Goal: Task Accomplishment & Management: Complete application form

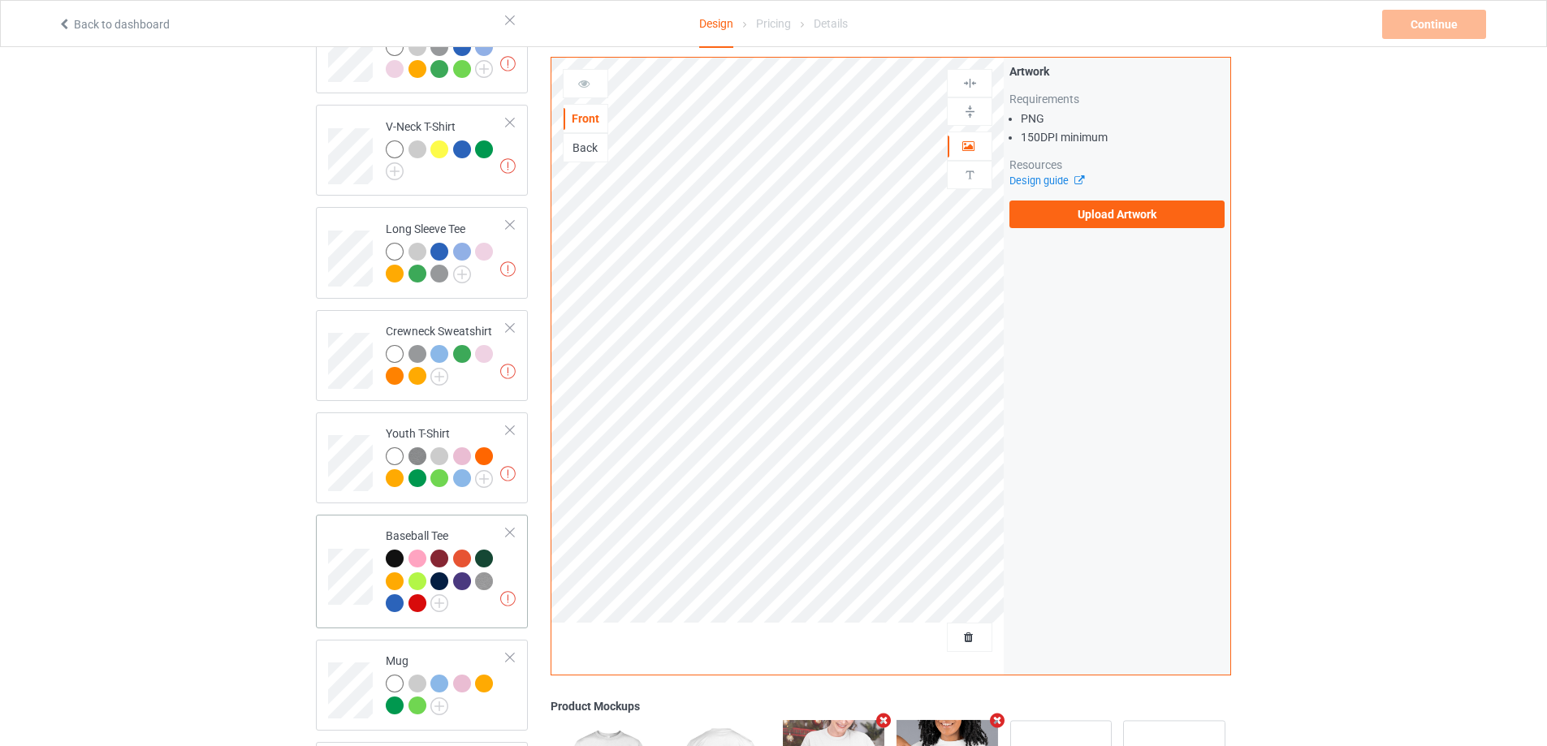
scroll to position [812, 0]
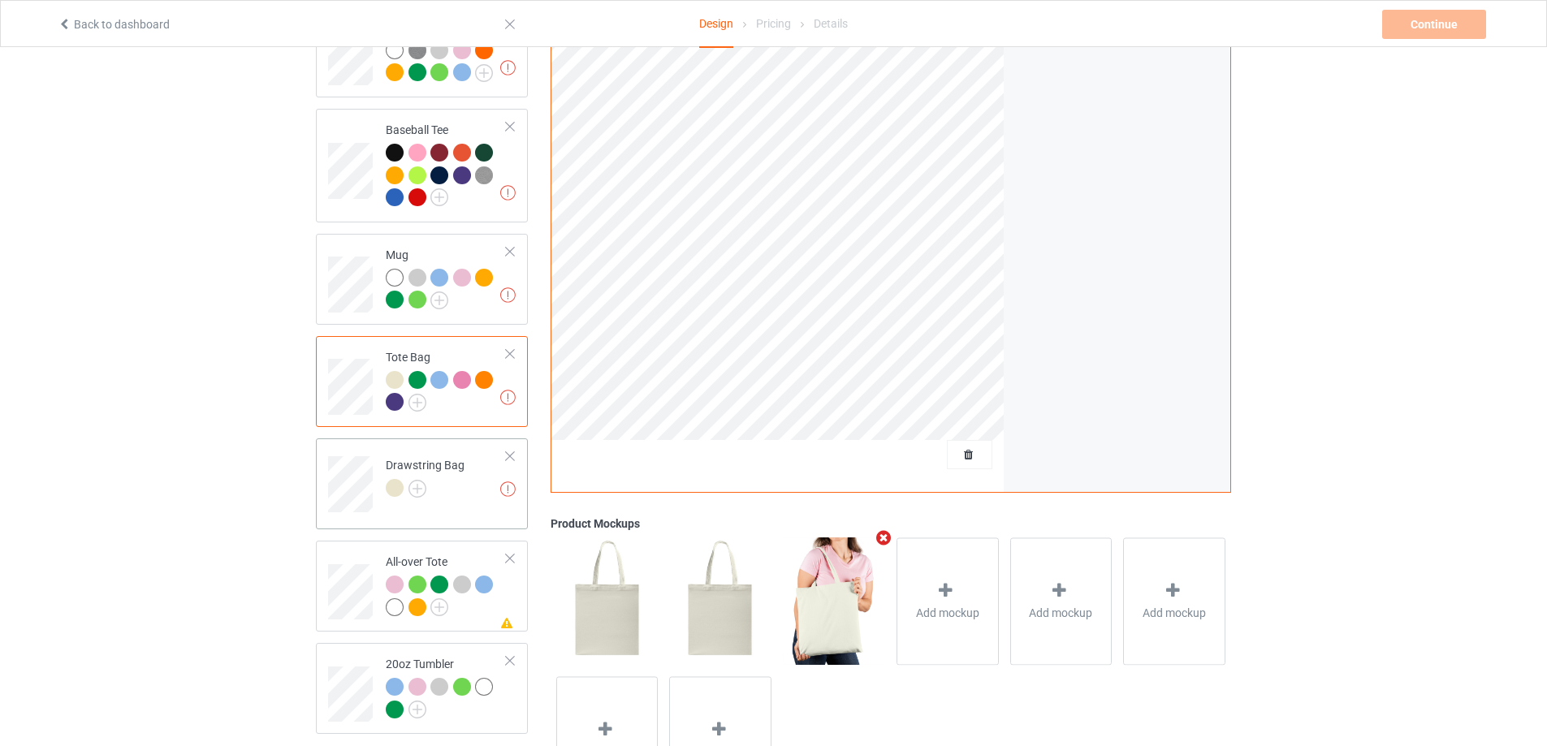
scroll to position [904, 0]
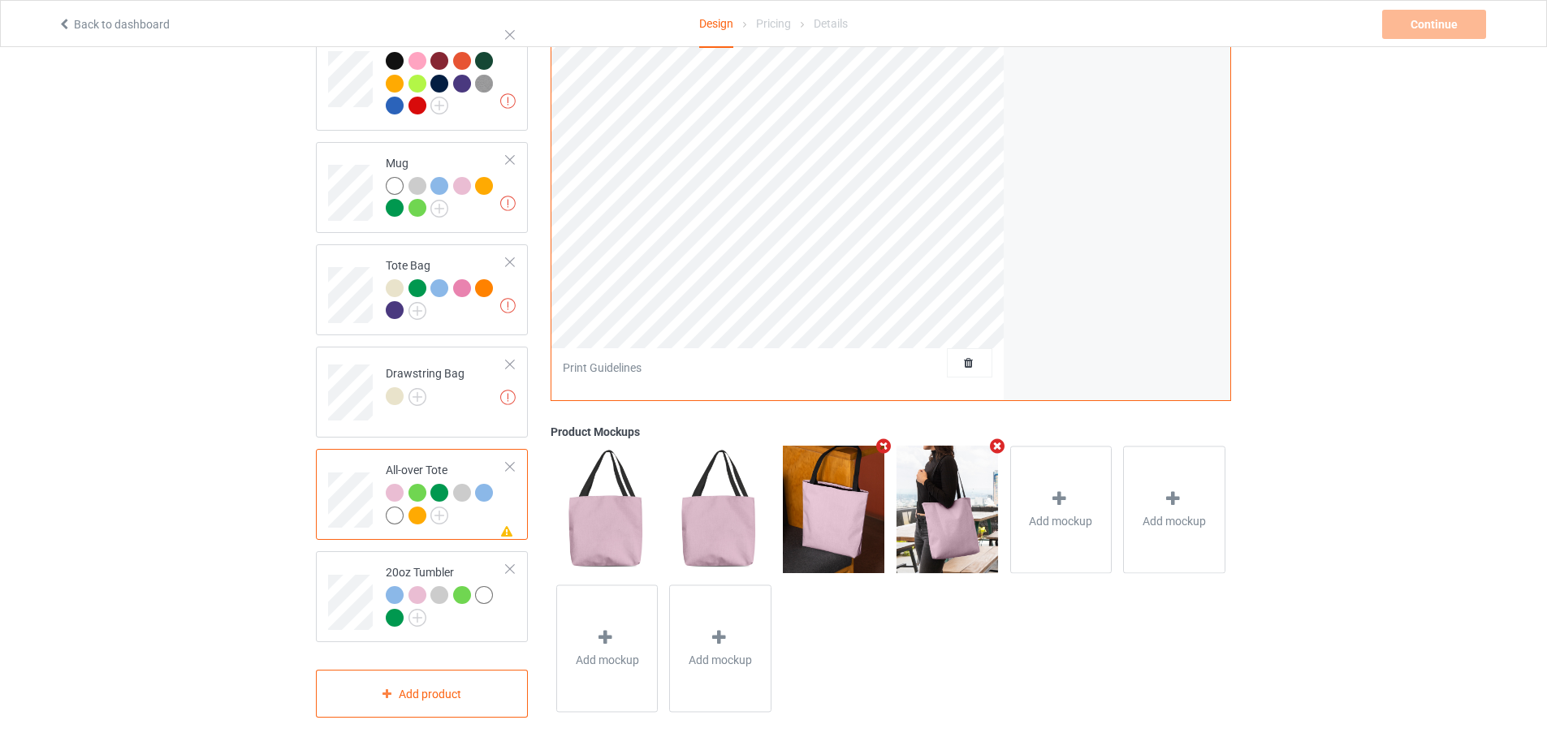
scroll to position [660, 0]
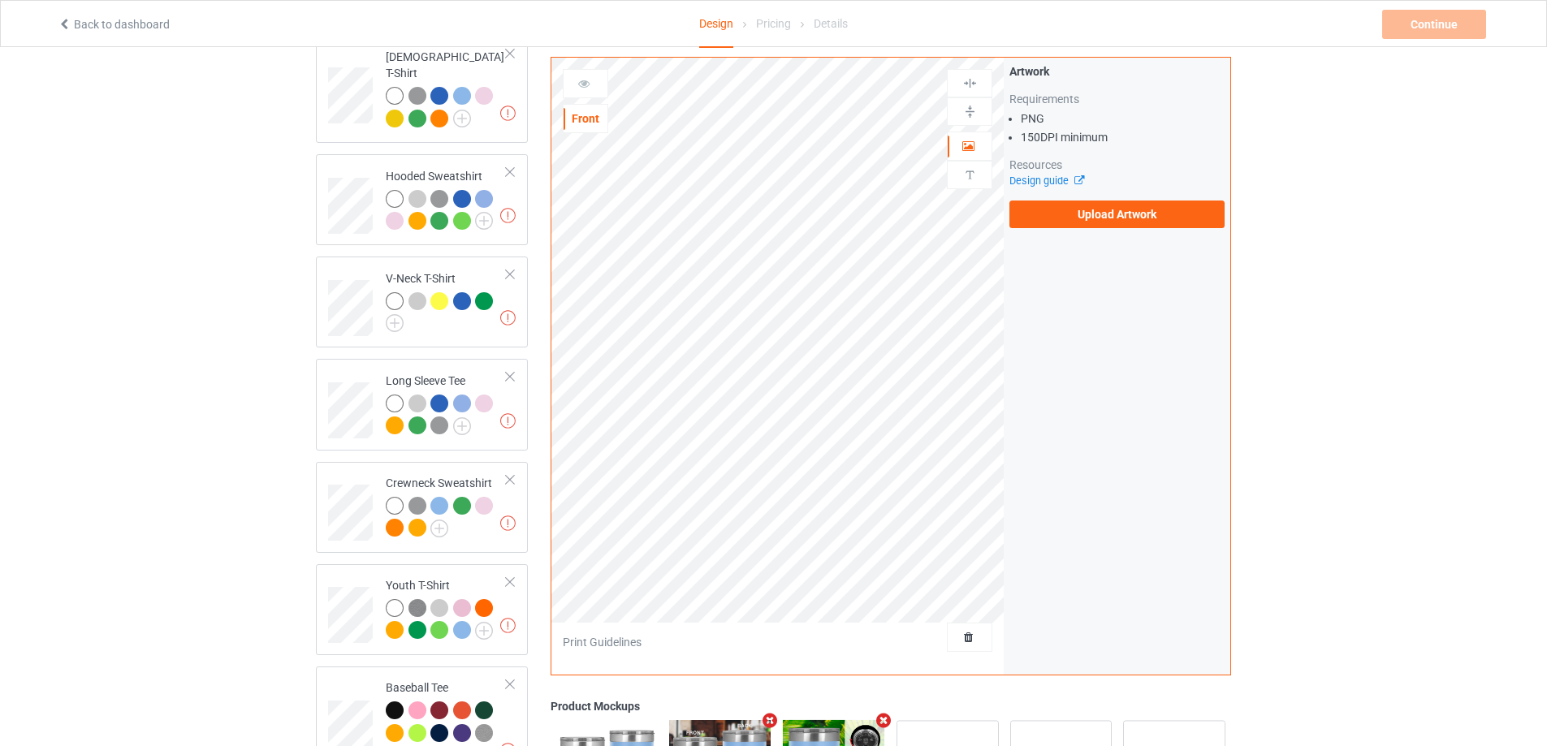
scroll to position [11, 0]
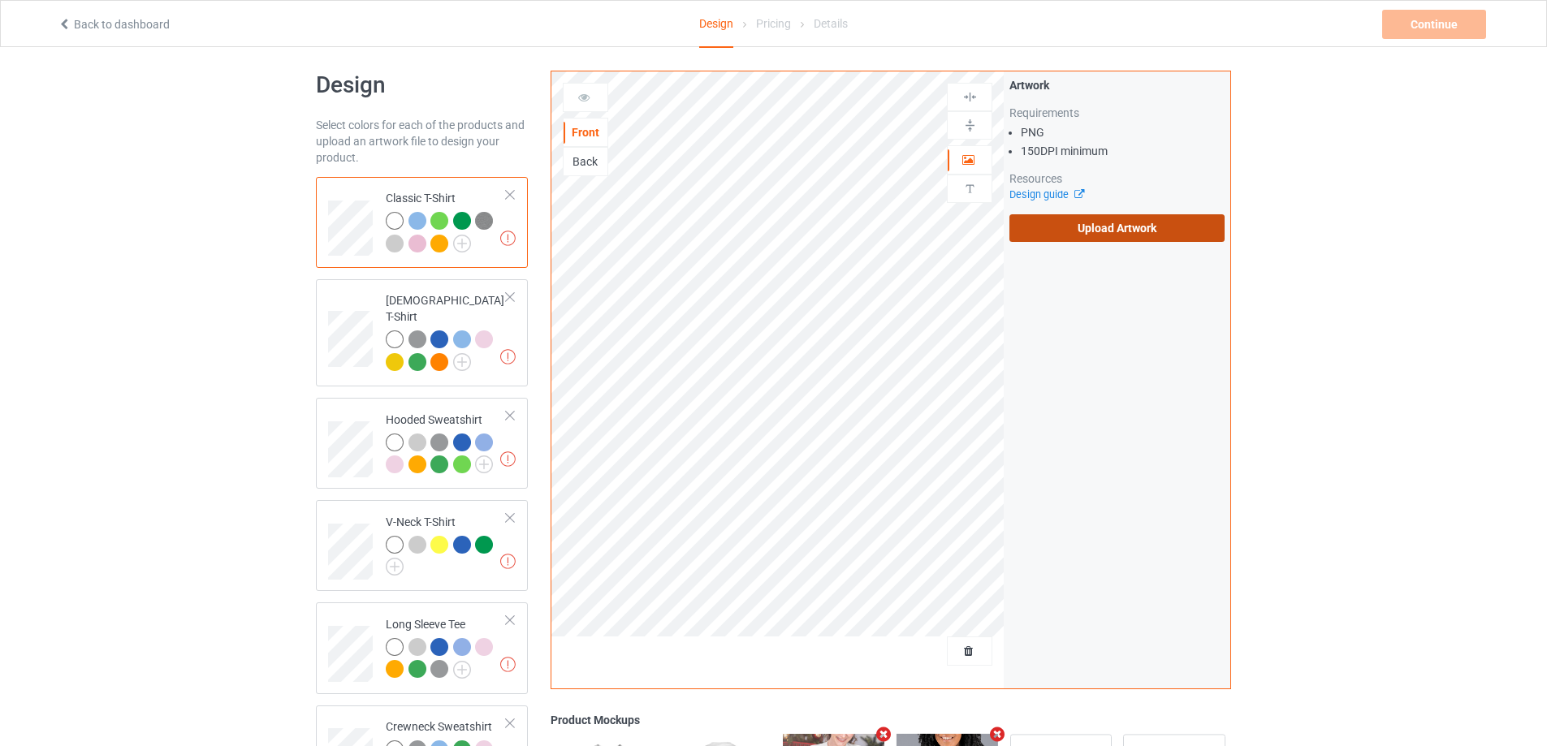
click at [1068, 234] on label "Upload Artwork" at bounding box center [1117, 228] width 215 height 28
click at [0, 0] on input "Upload Artwork" at bounding box center [0, 0] width 0 height 0
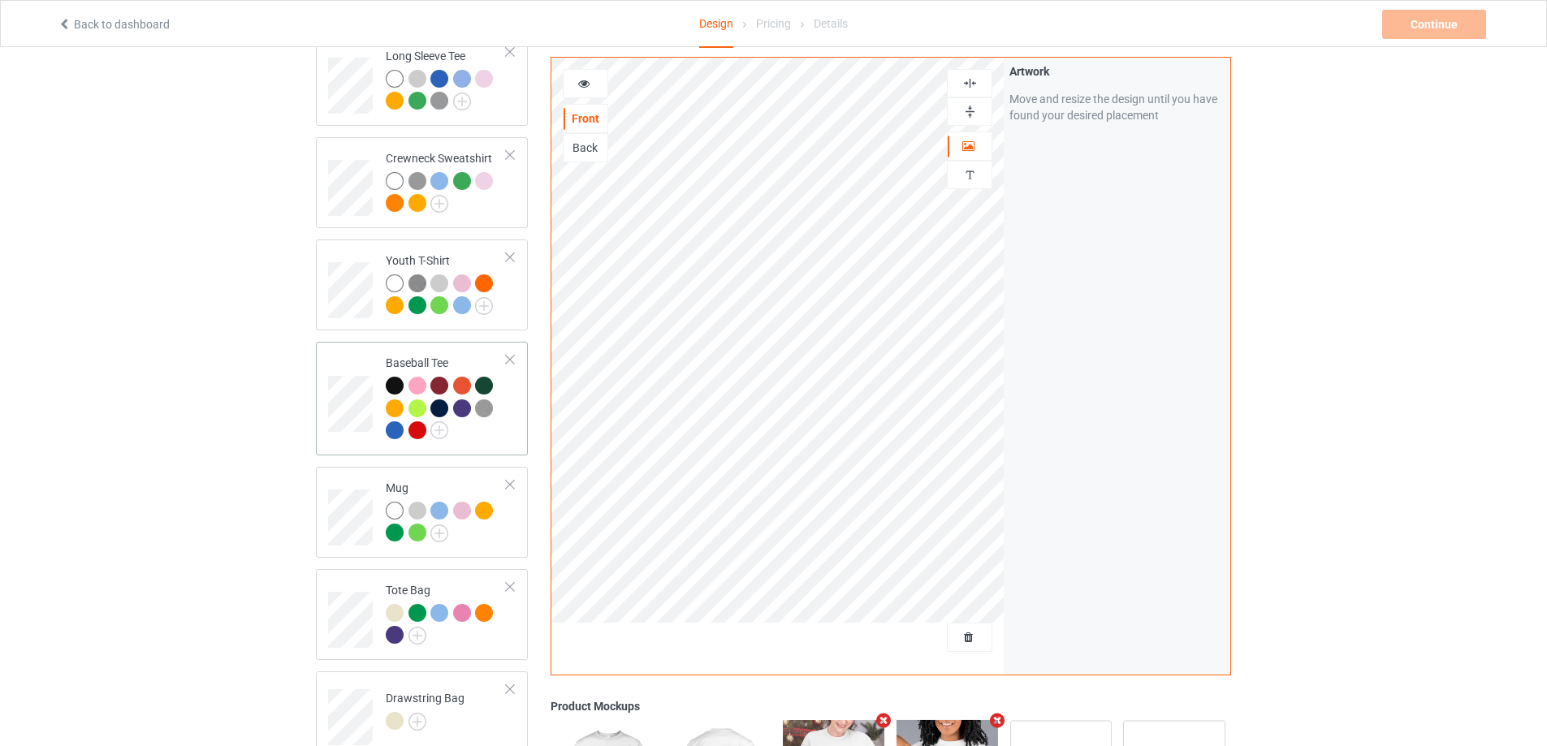
scroll to position [742, 0]
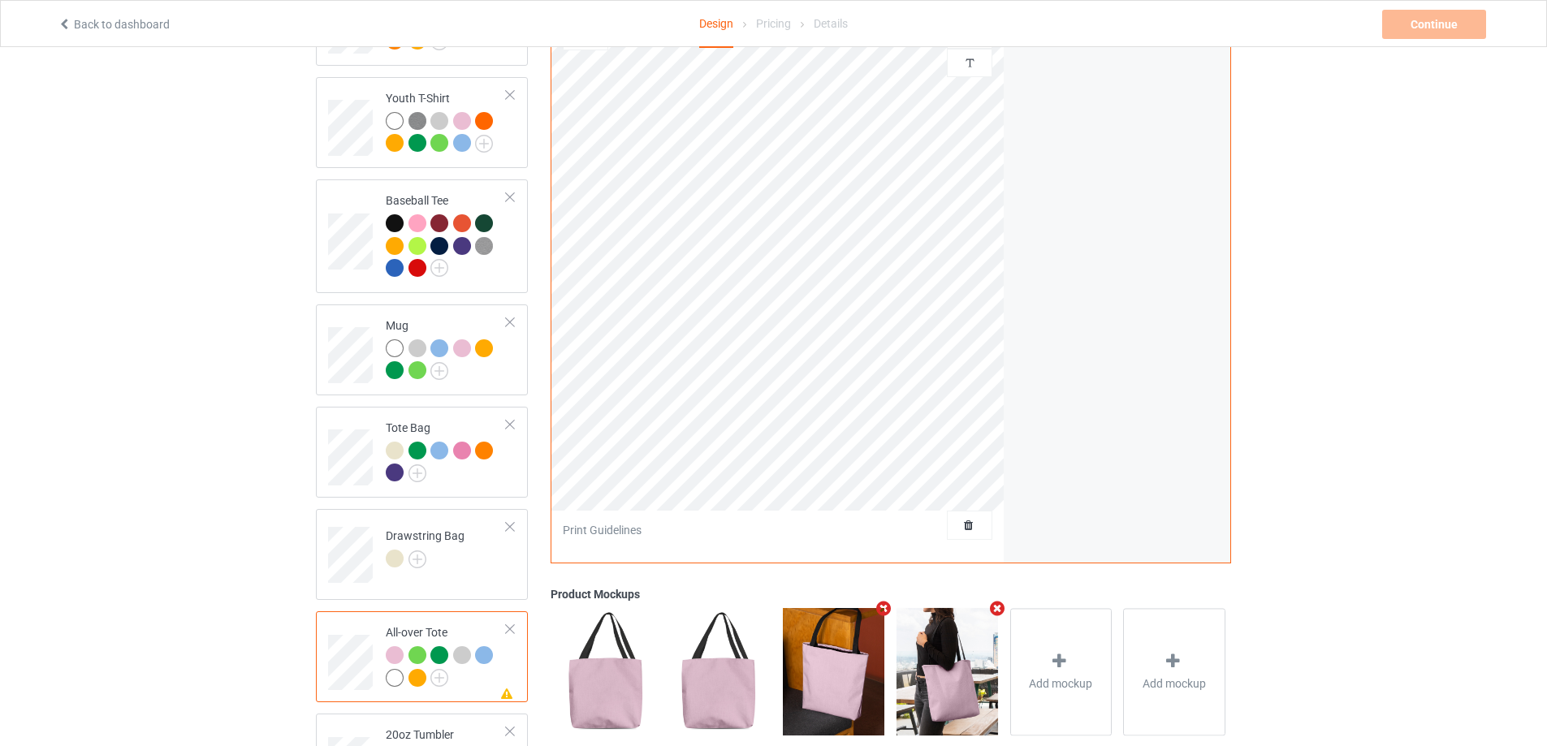
scroll to position [498, 0]
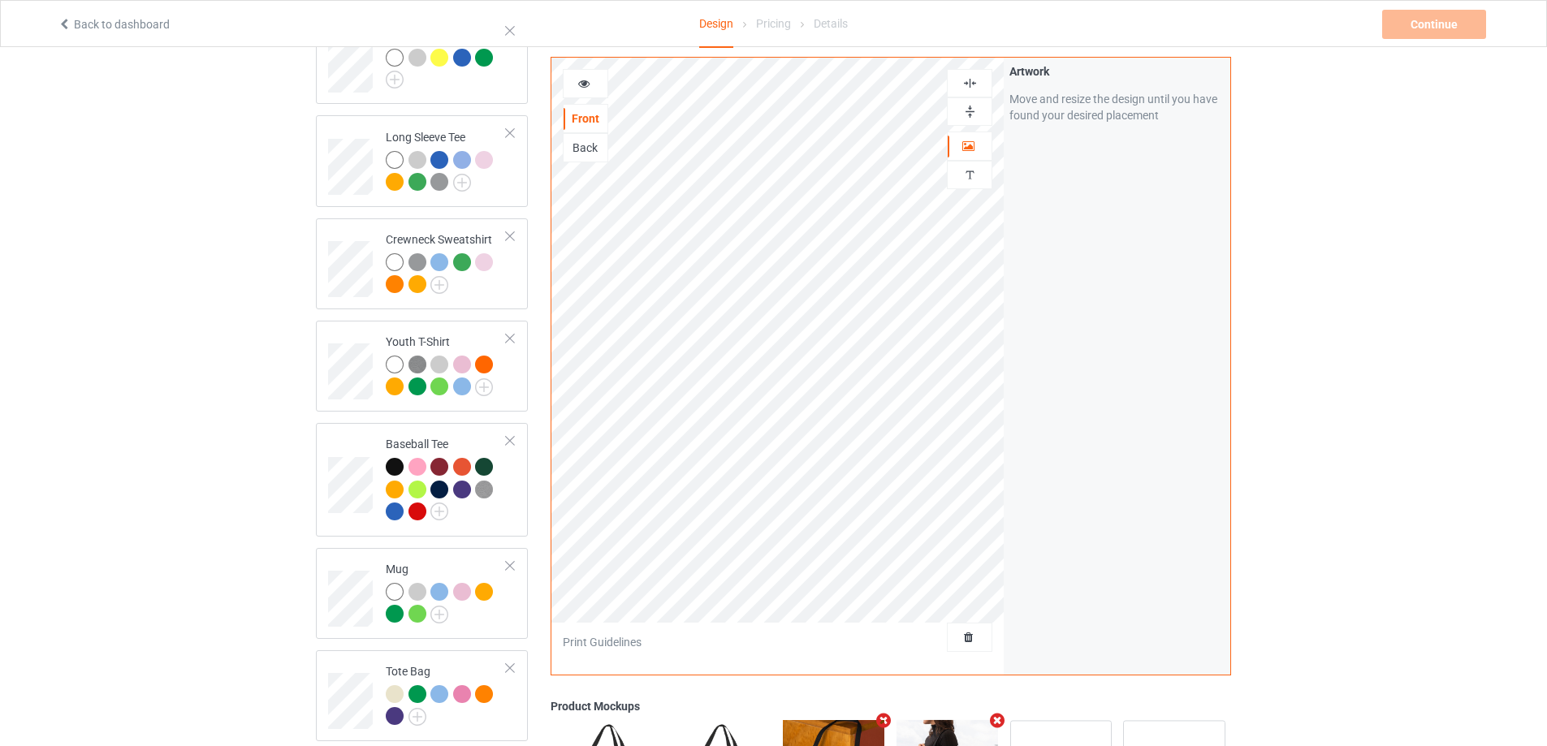
click at [974, 80] on img at bounding box center [969, 83] width 15 height 15
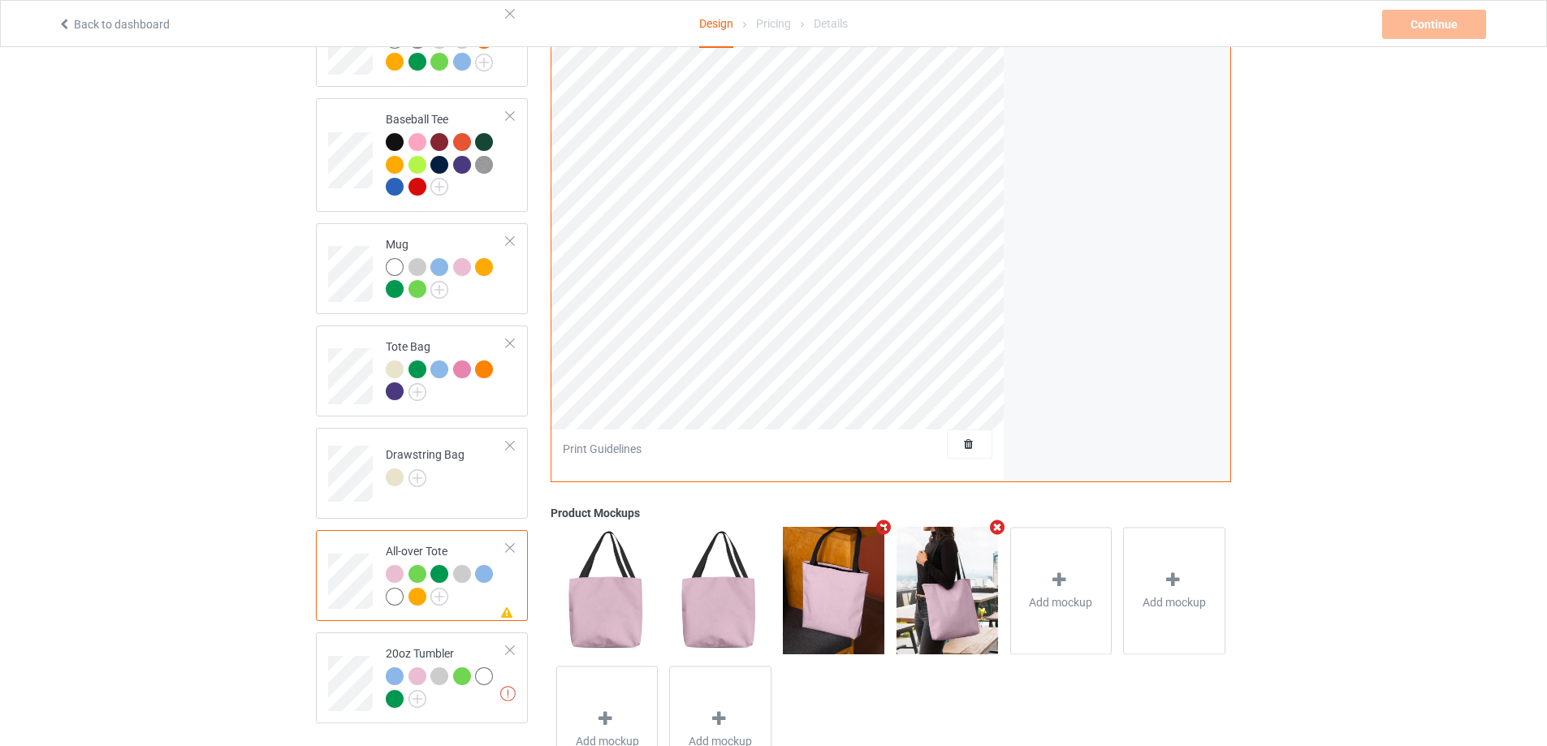
scroll to position [904, 0]
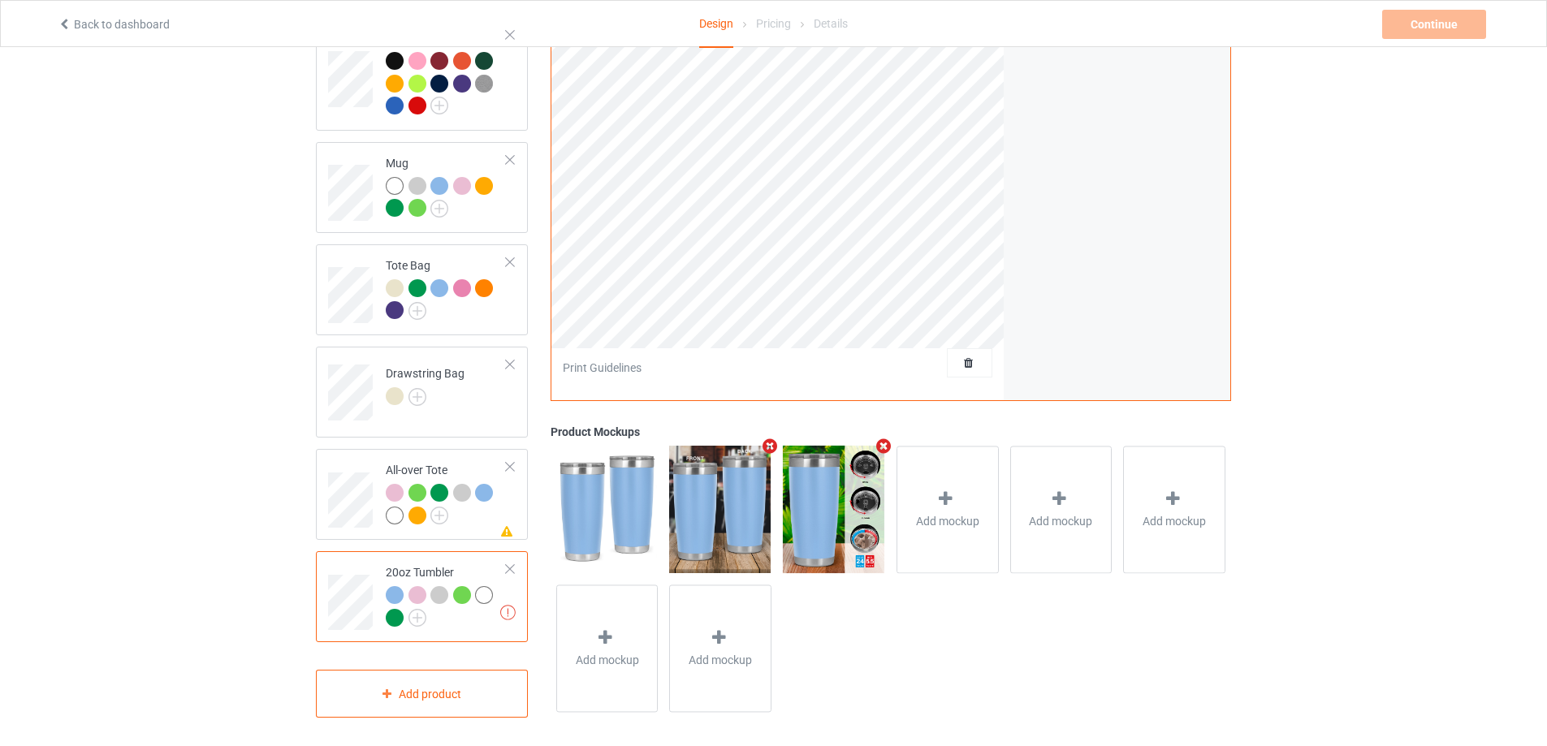
scroll to position [742, 0]
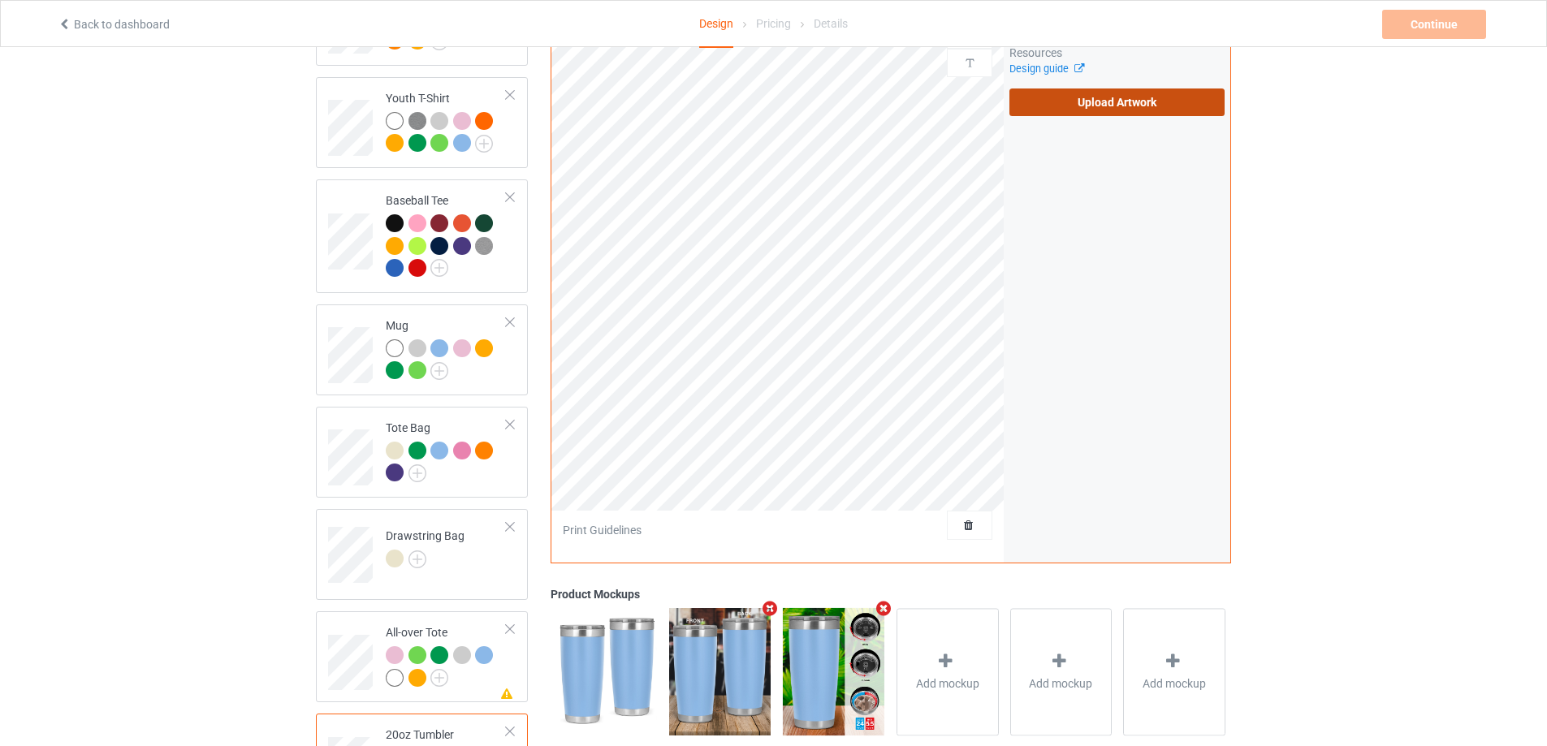
click at [1115, 89] on label "Upload Artwork" at bounding box center [1117, 103] width 215 height 28
click at [0, 0] on input "Upload Artwork" at bounding box center [0, 0] width 0 height 0
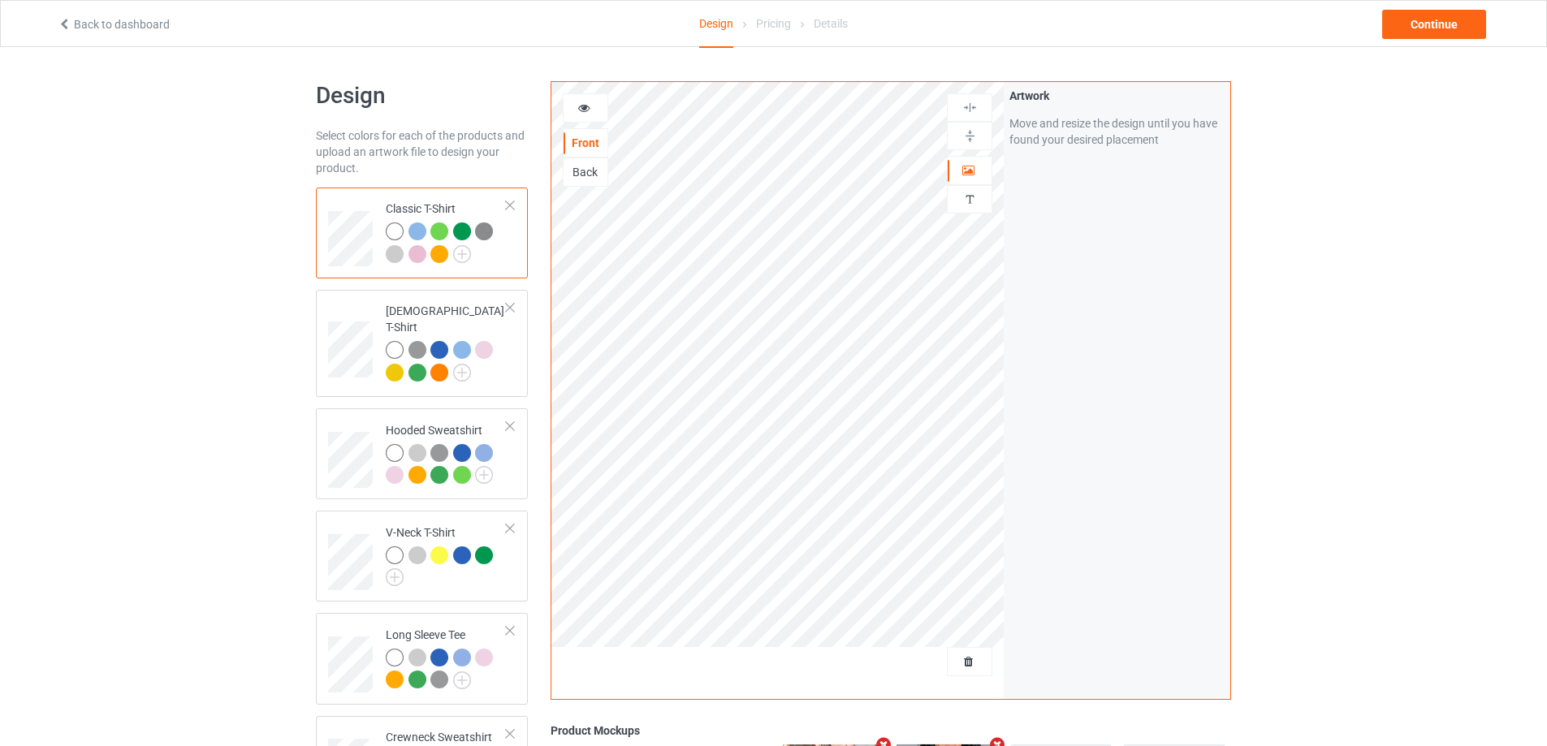
click at [1438, 44] on div "Back to dashboard Design Pricing Details Continue" at bounding box center [773, 23] width 1455 height 45
click at [1453, 31] on div "Continue" at bounding box center [1434, 24] width 104 height 29
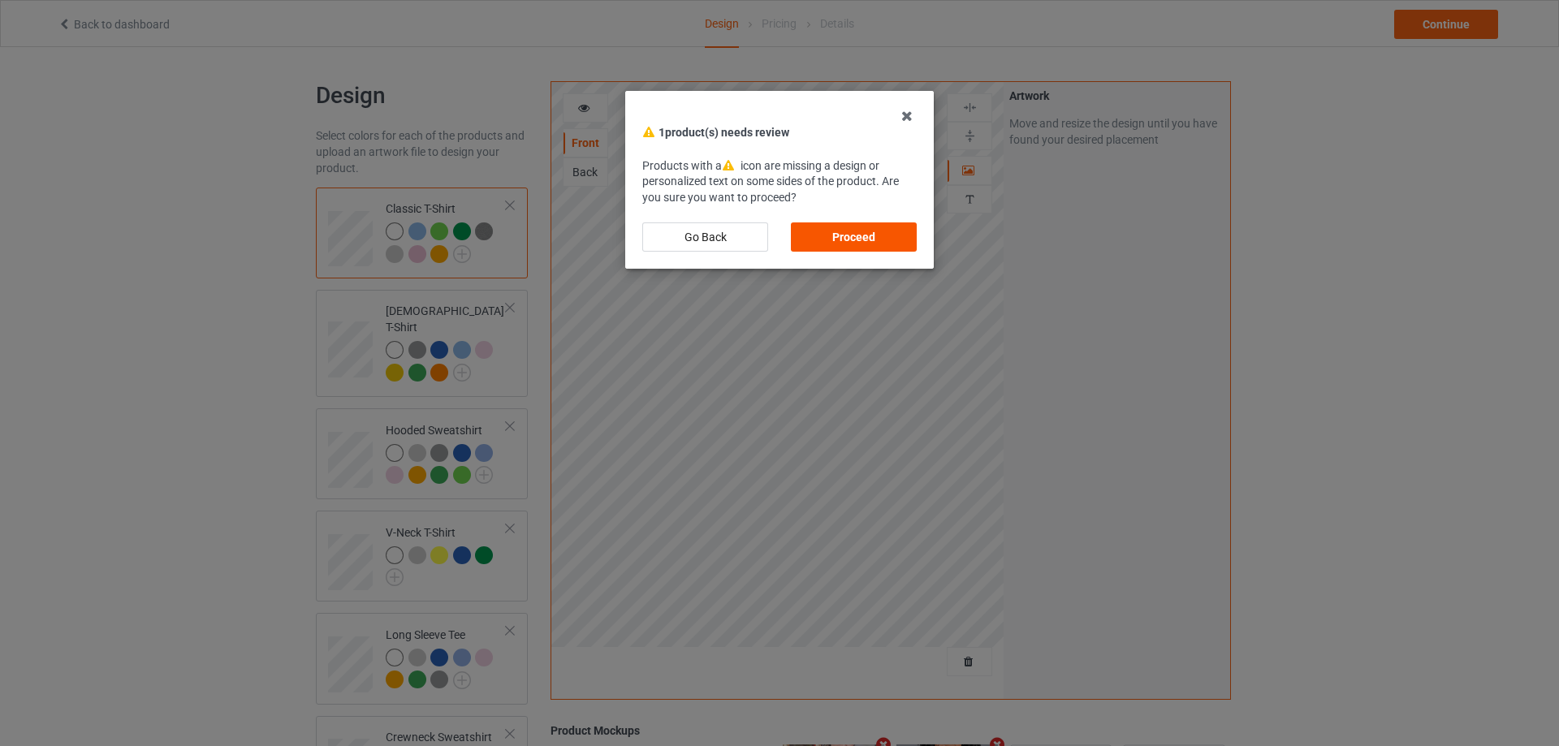
click at [861, 236] on div "Proceed" at bounding box center [854, 237] width 126 height 29
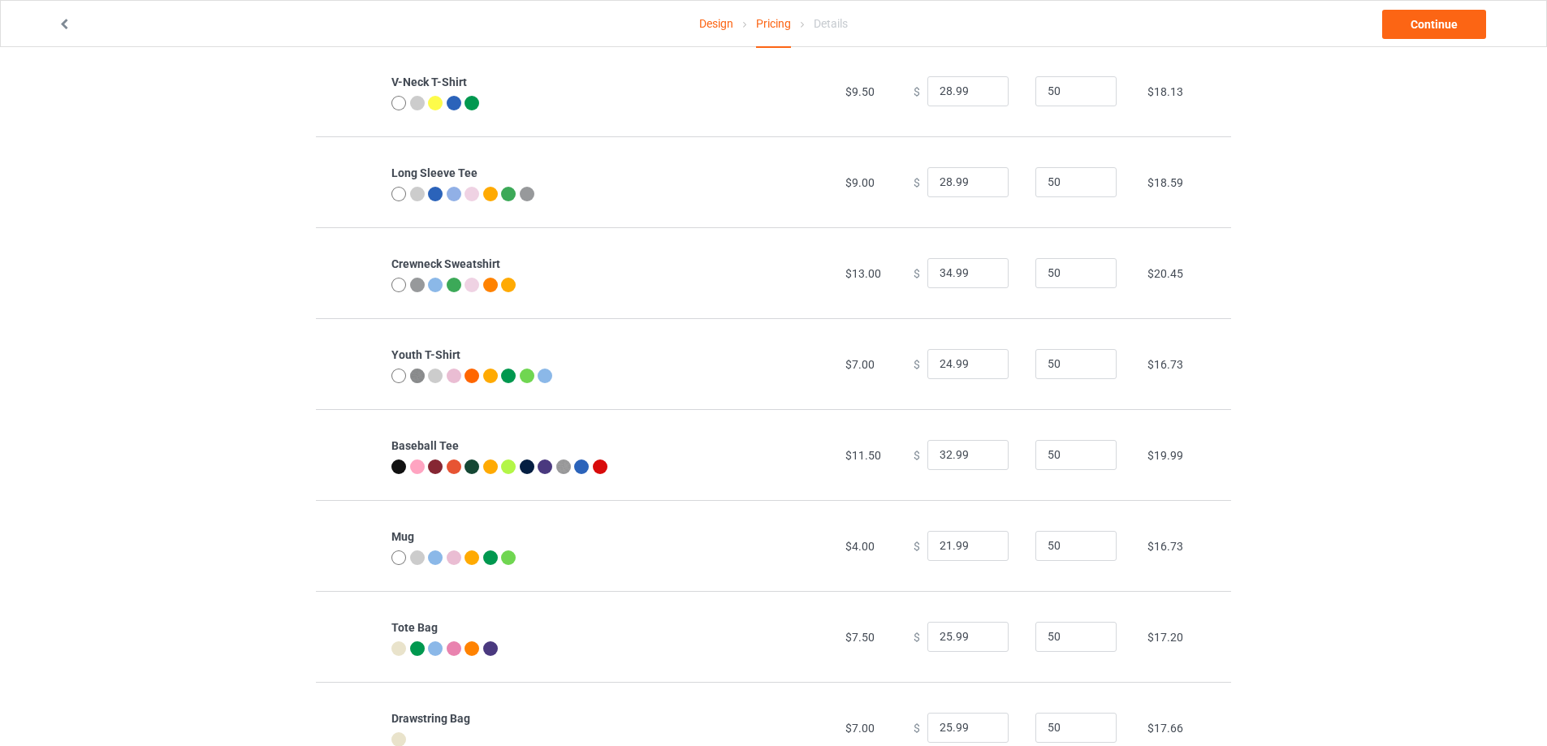
scroll to position [225, 0]
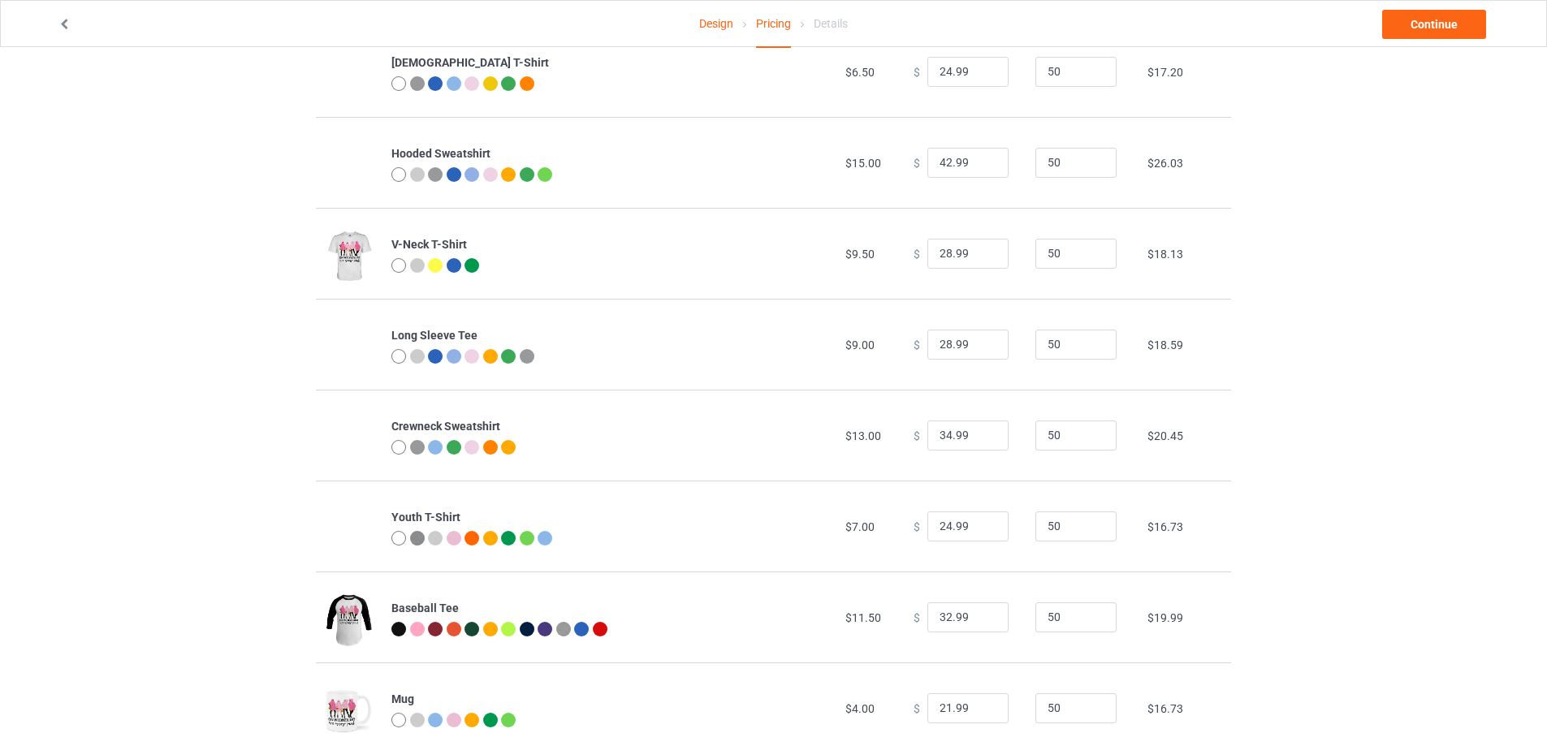
click at [712, 26] on link "Design" at bounding box center [716, 23] width 34 height 45
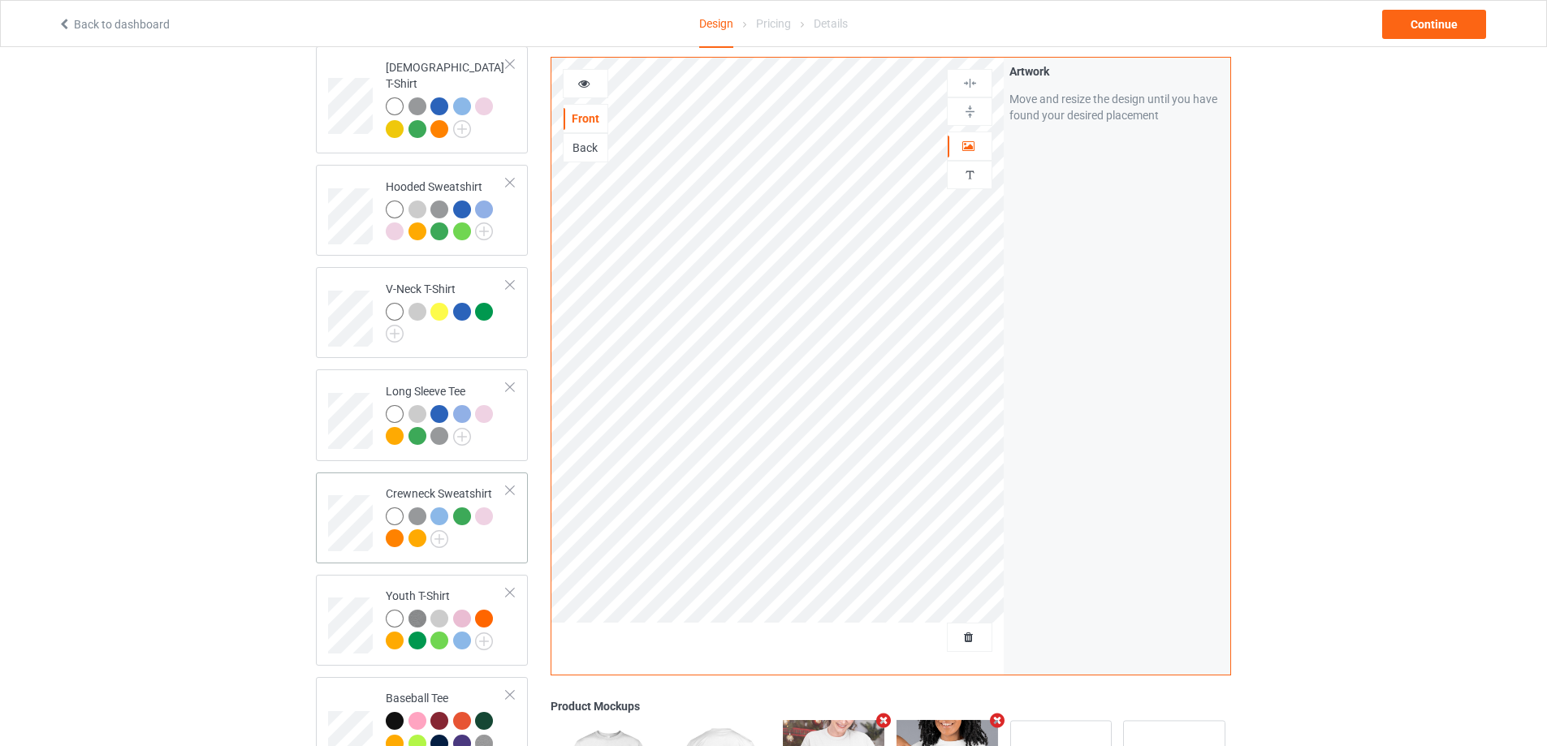
scroll to position [325, 0]
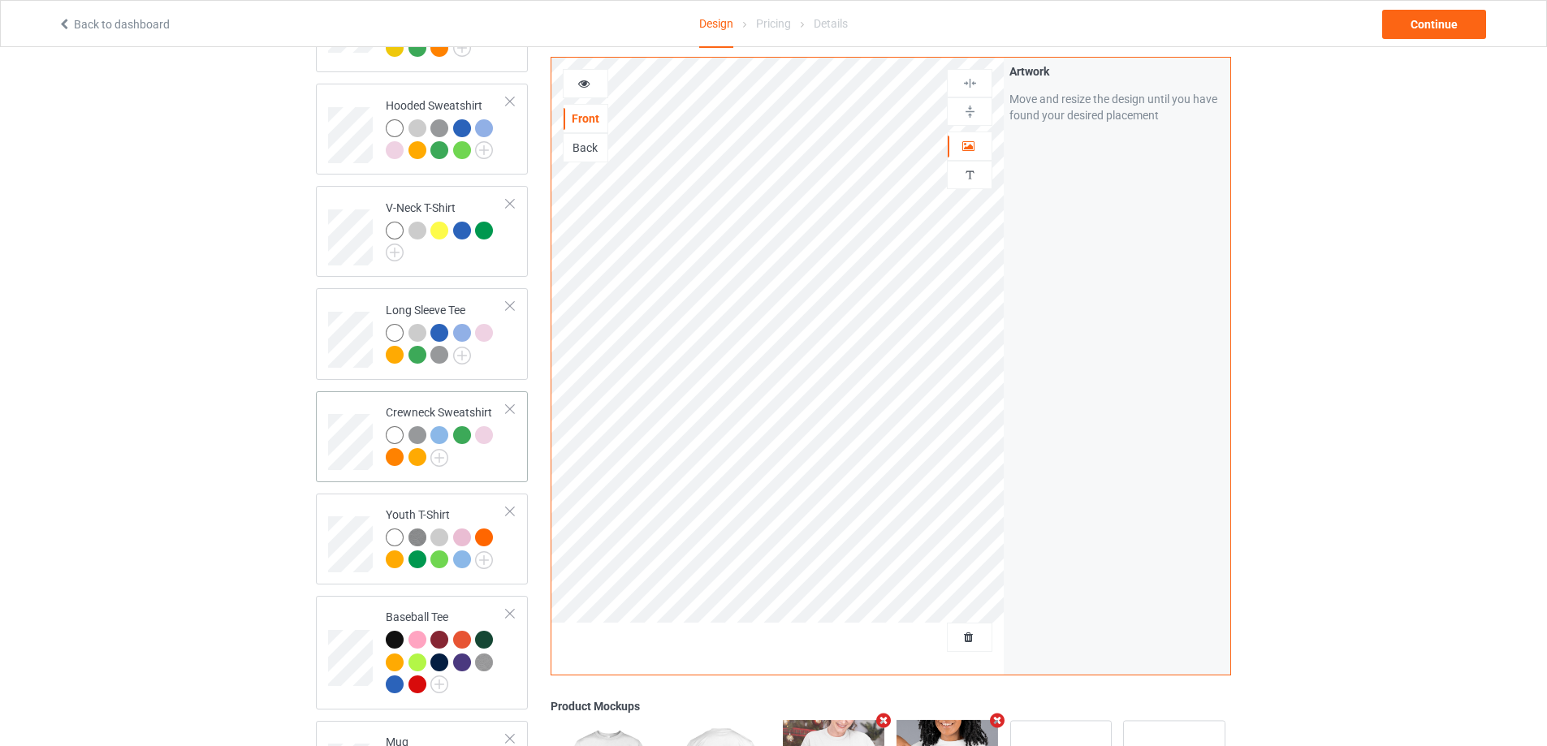
click at [326, 446] on div "Crewneck Sweatshirt" at bounding box center [422, 436] width 212 height 91
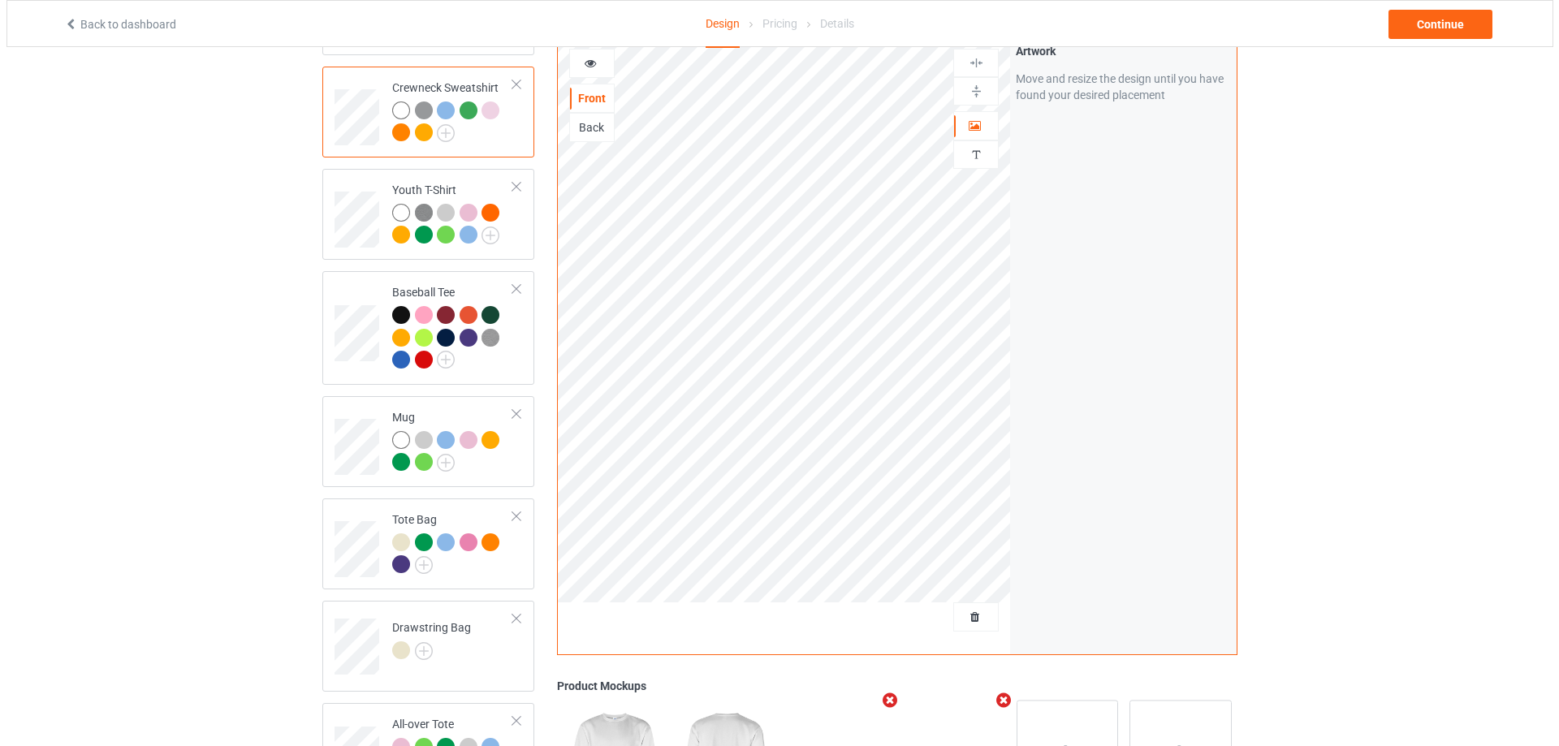
scroll to position [904, 0]
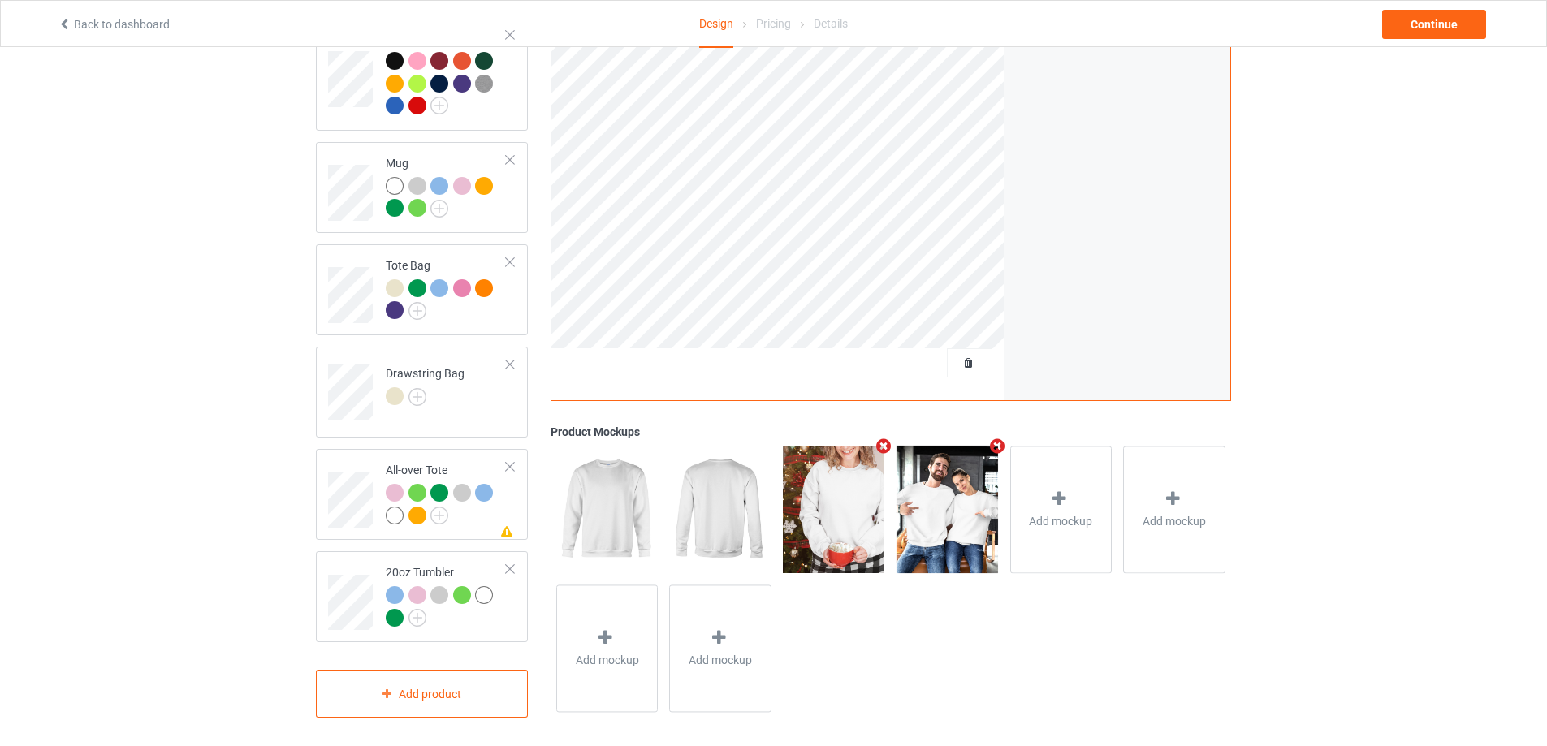
click at [995, 438] on icon "Remove mockup" at bounding box center [997, 446] width 20 height 17
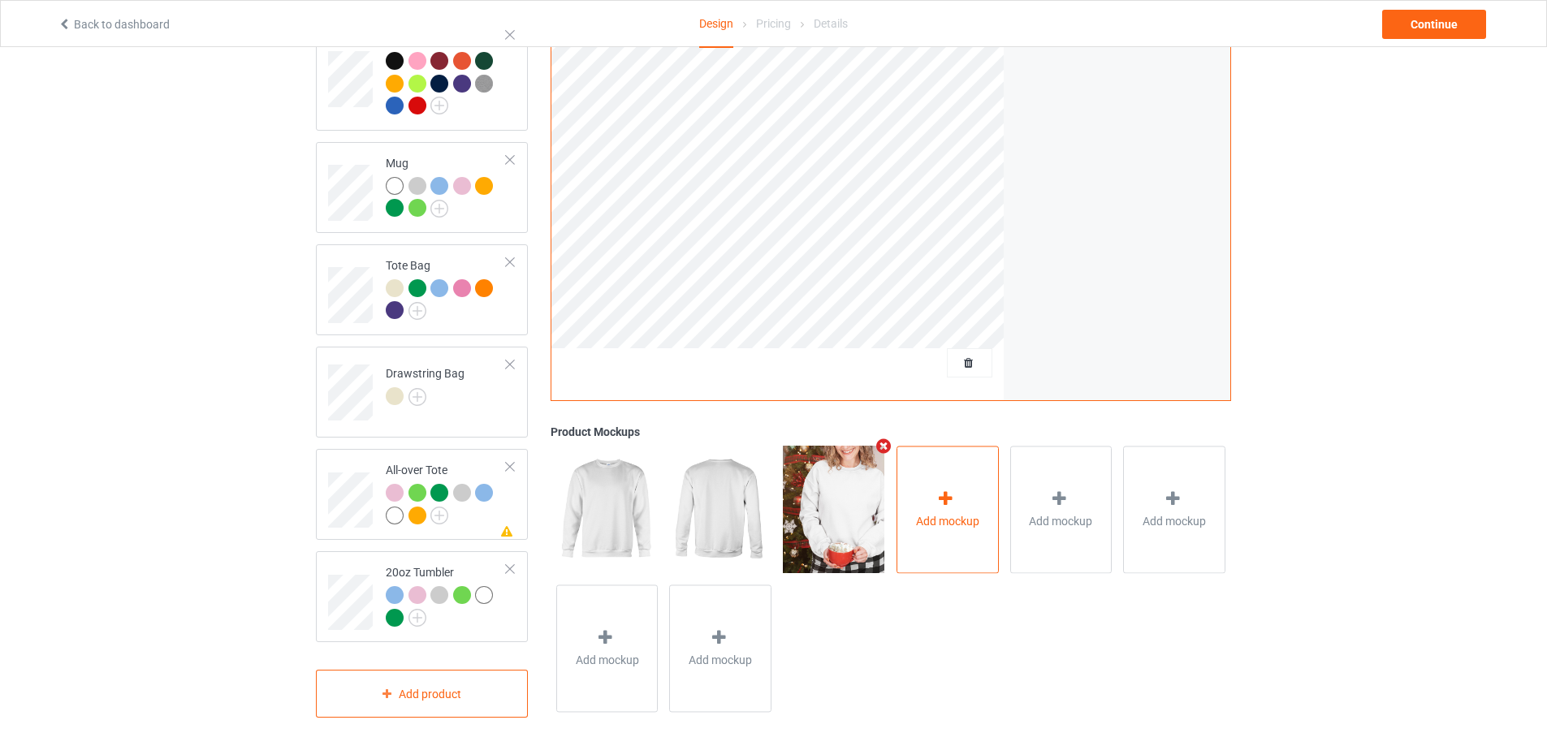
click at [934, 500] on div "Add mockup" at bounding box center [948, 510] width 102 height 128
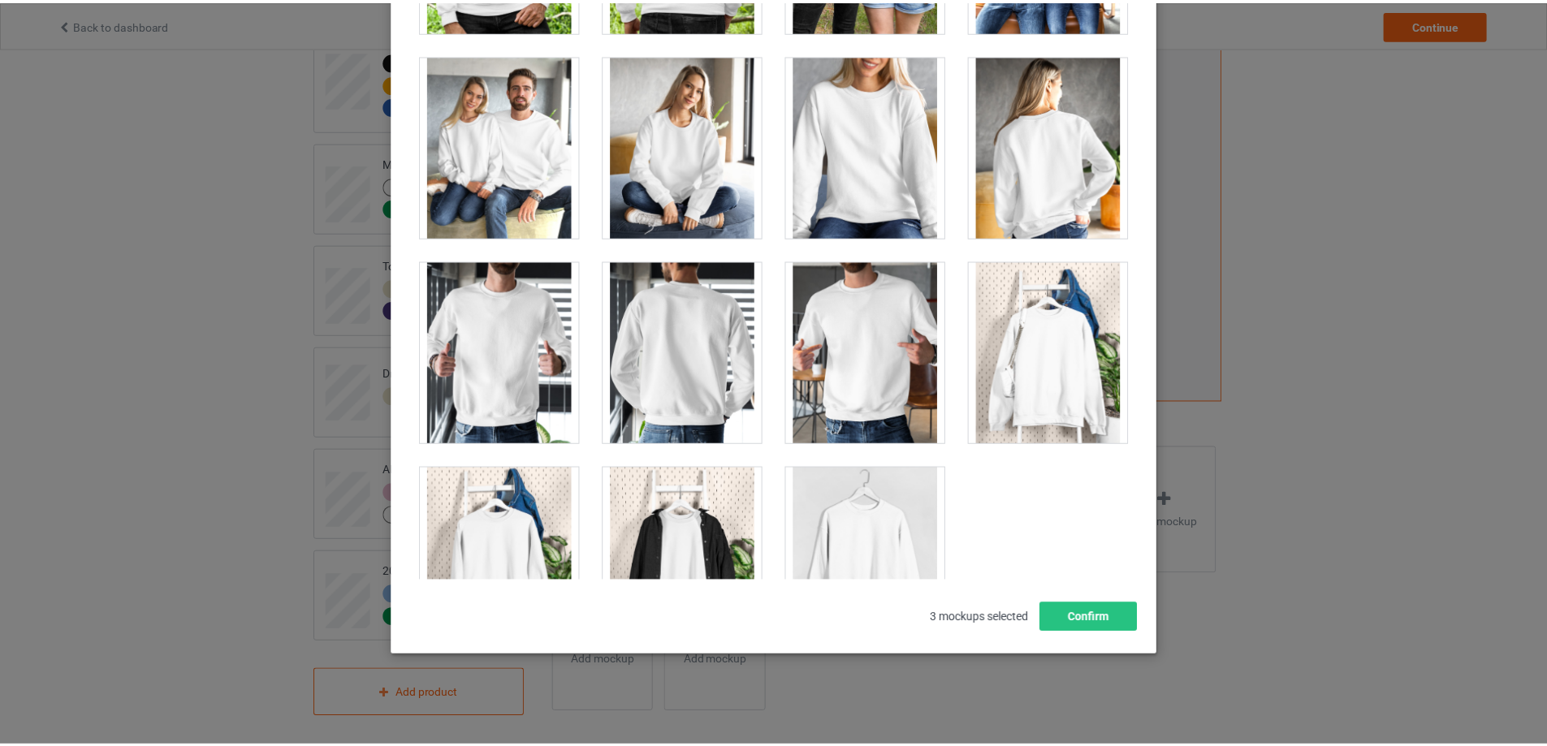
scroll to position [7699, 0]
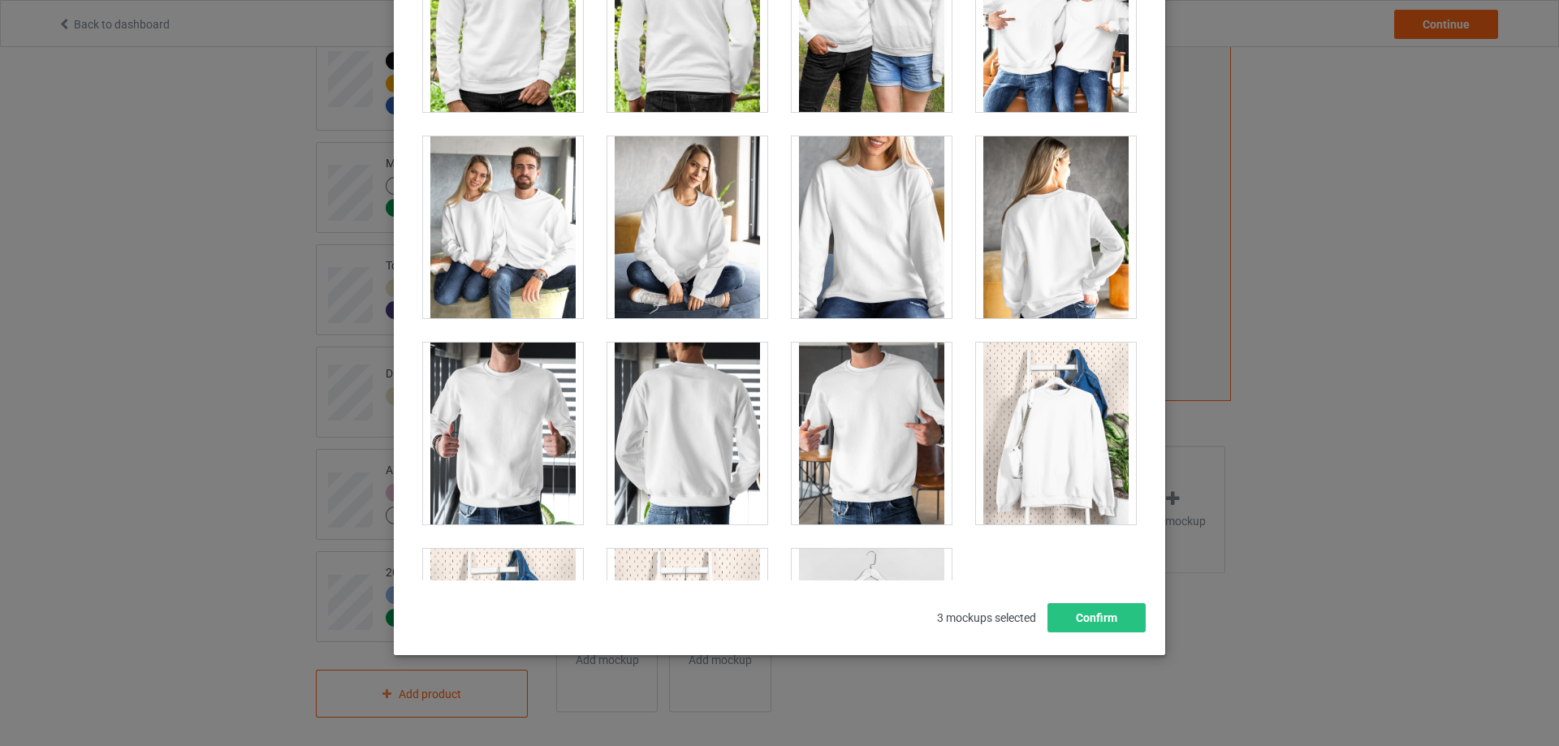
click at [874, 229] on div at bounding box center [872, 227] width 160 height 182
click at [1122, 629] on button "Confirm" at bounding box center [1097, 617] width 98 height 29
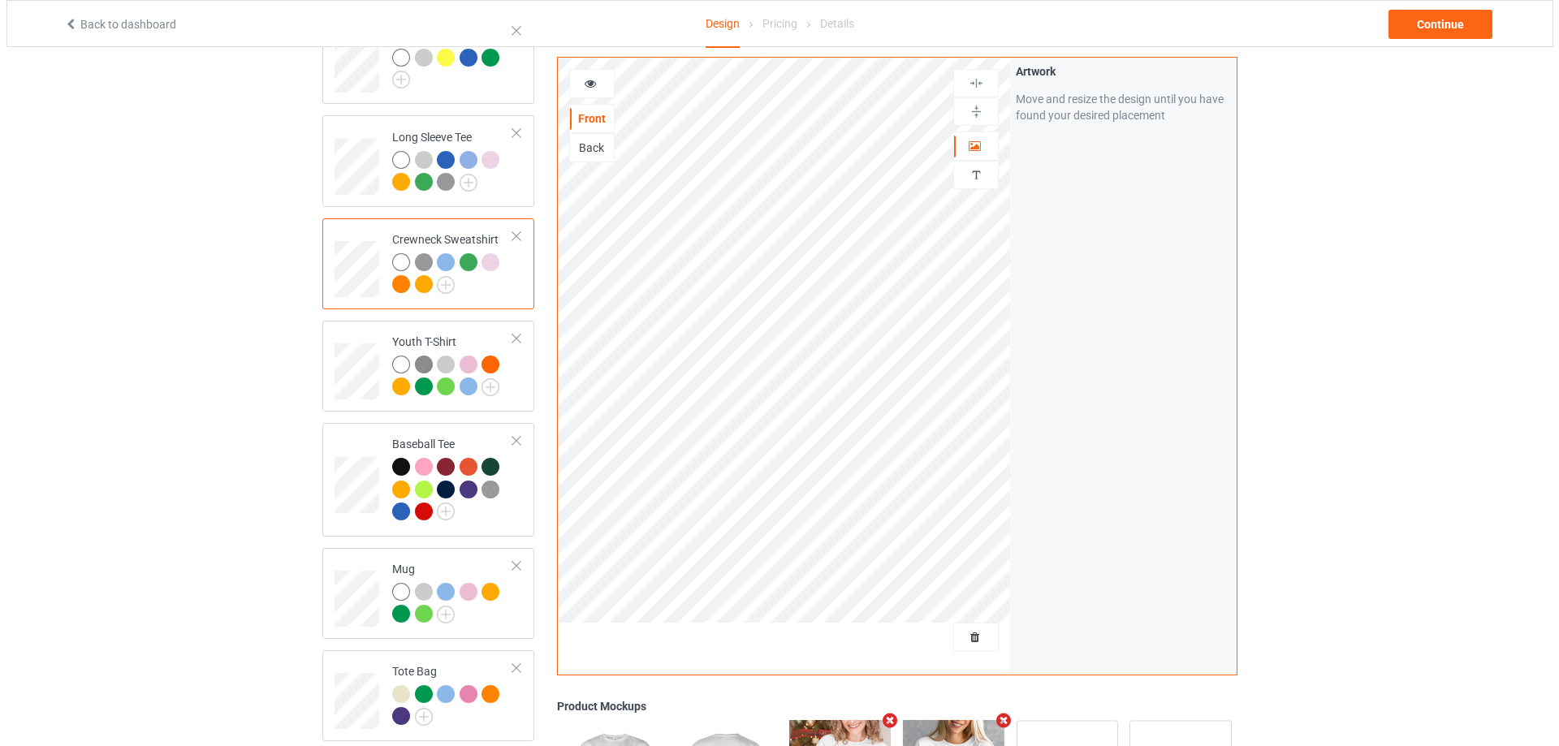
scroll to position [173, 0]
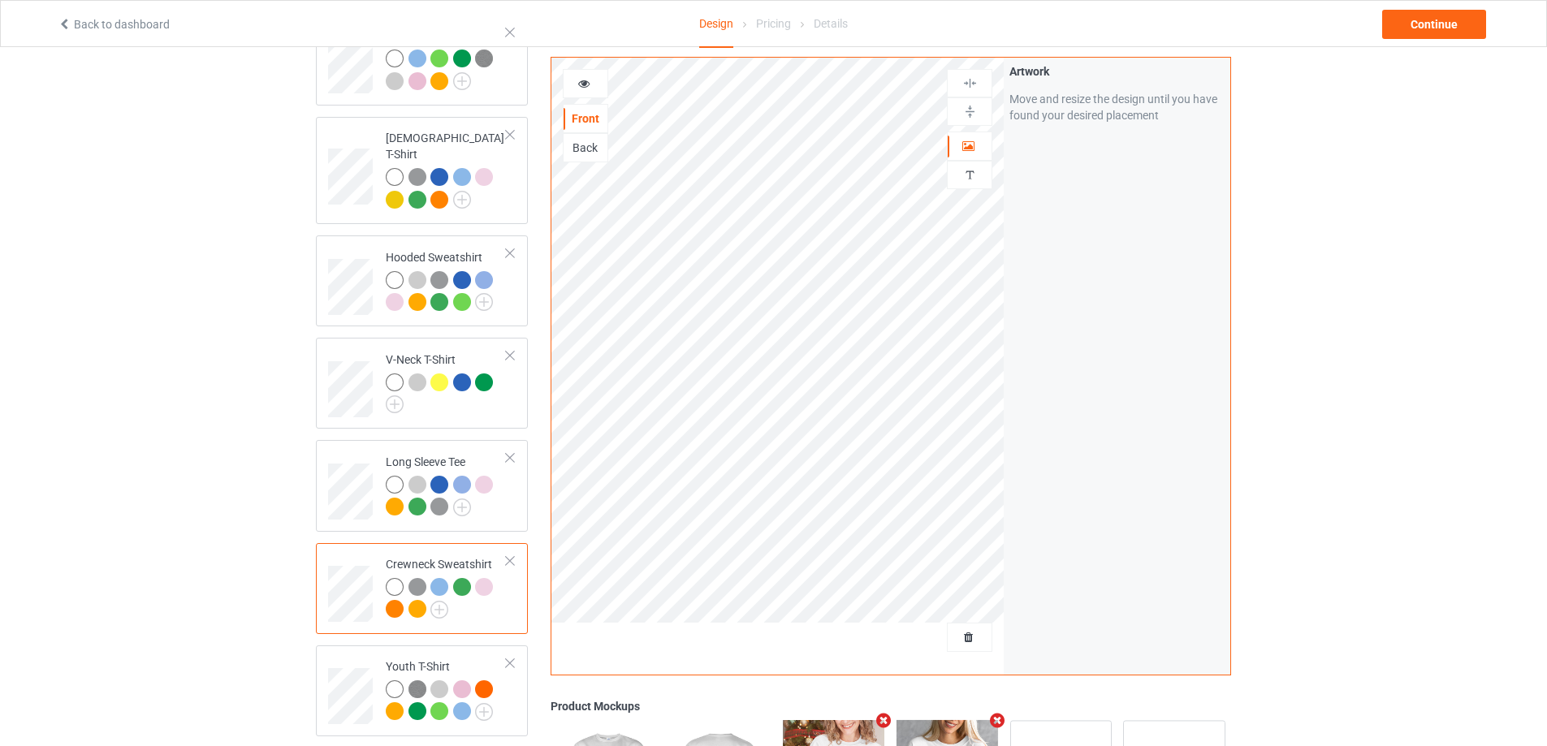
click at [1459, 1] on div "Back to dashboard Design Pricing Details Continue" at bounding box center [773, 23] width 1455 height 45
click at [1459, 19] on div "Continue" at bounding box center [1434, 24] width 104 height 29
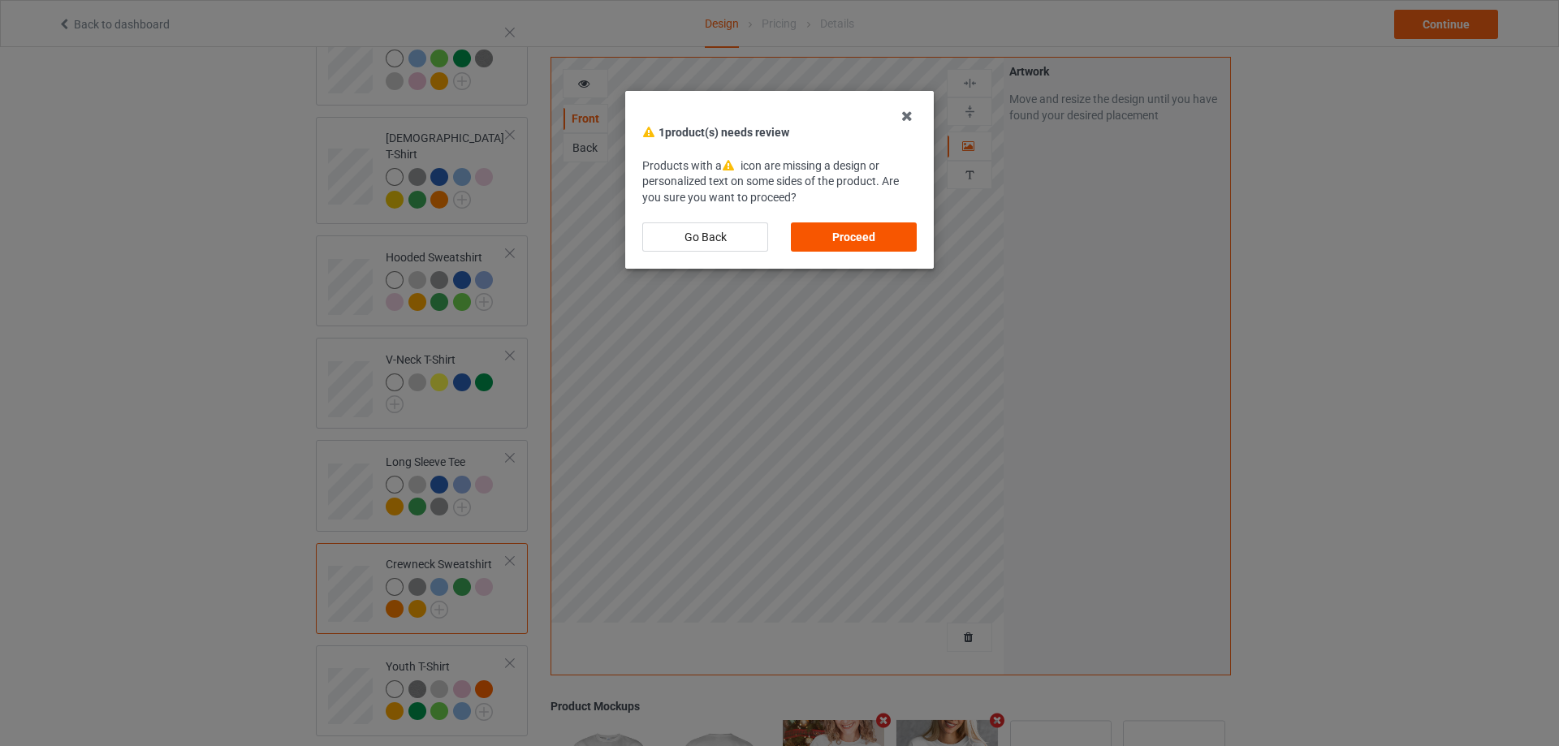
click at [876, 235] on div "Proceed" at bounding box center [854, 237] width 126 height 29
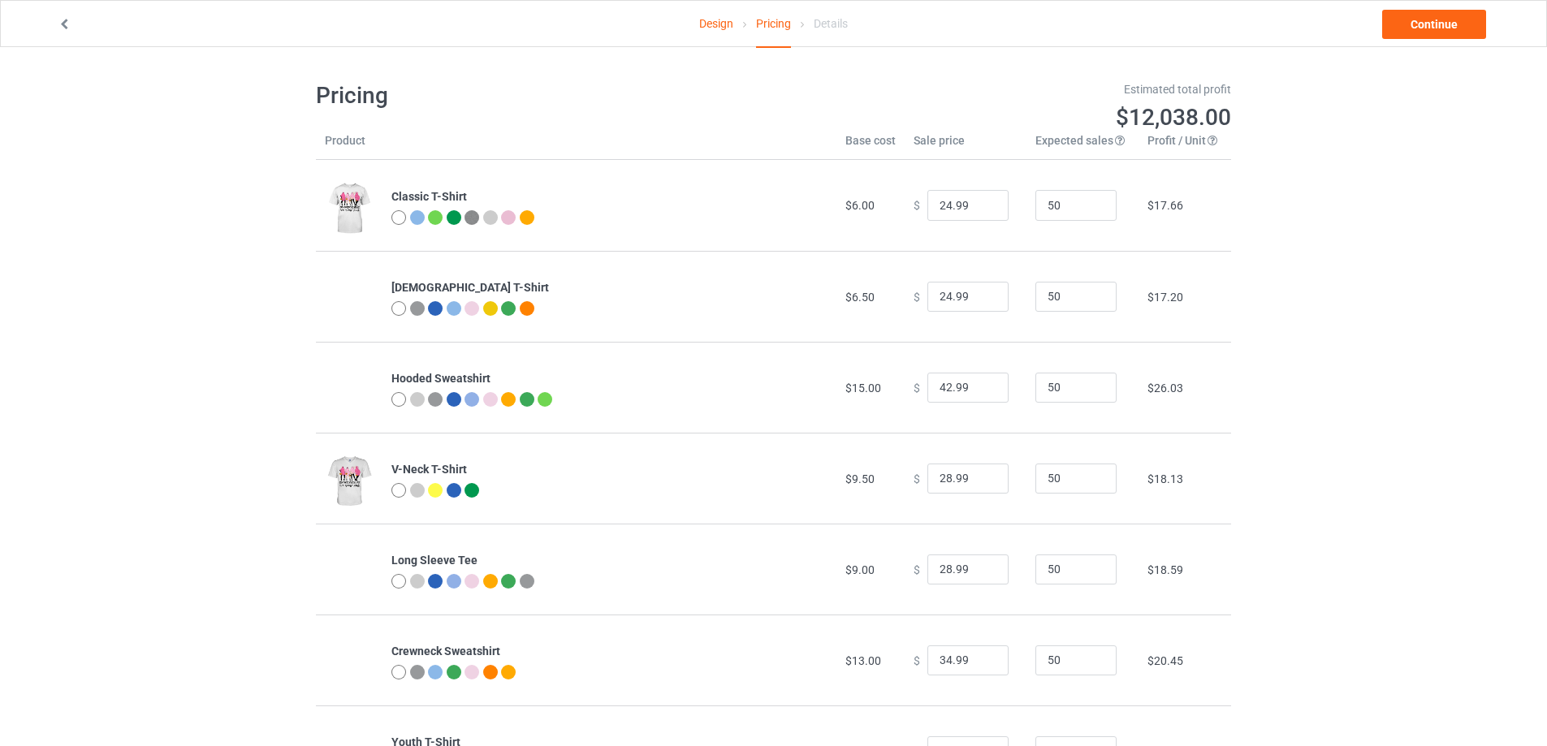
scroll to position [81, 0]
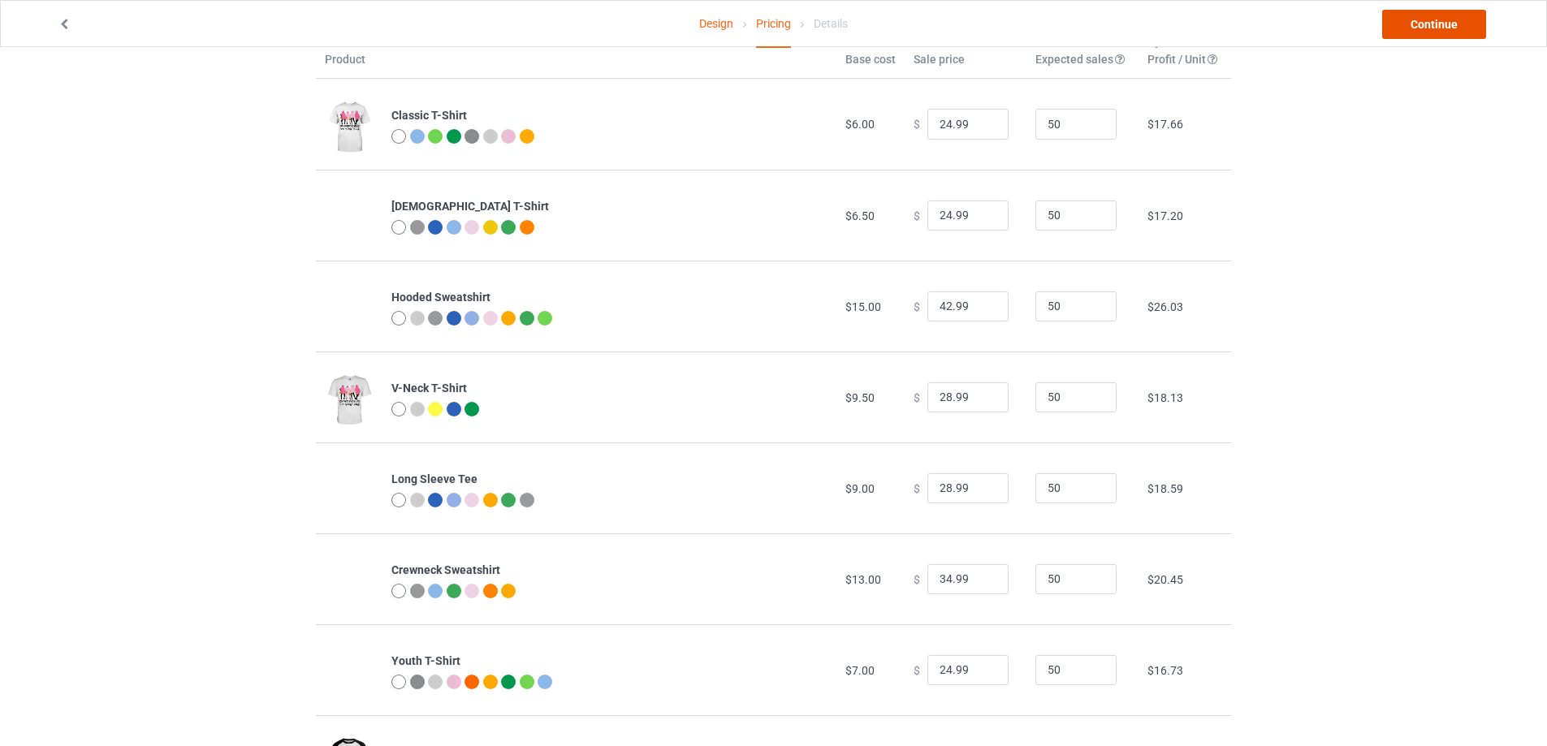
click at [1403, 24] on link "Continue" at bounding box center [1434, 24] width 104 height 29
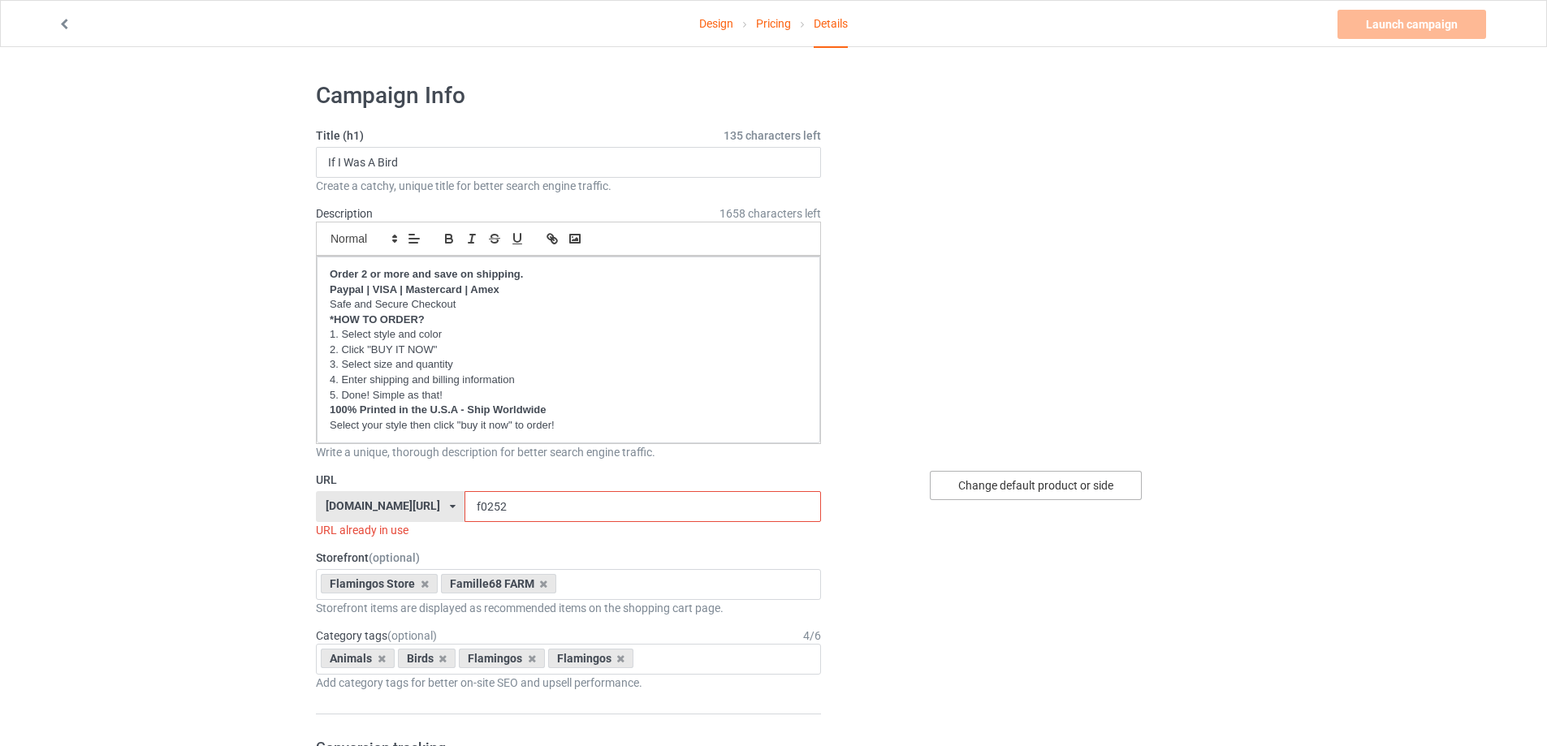
click at [1032, 474] on div "Change default product or side" at bounding box center [1036, 485] width 212 height 29
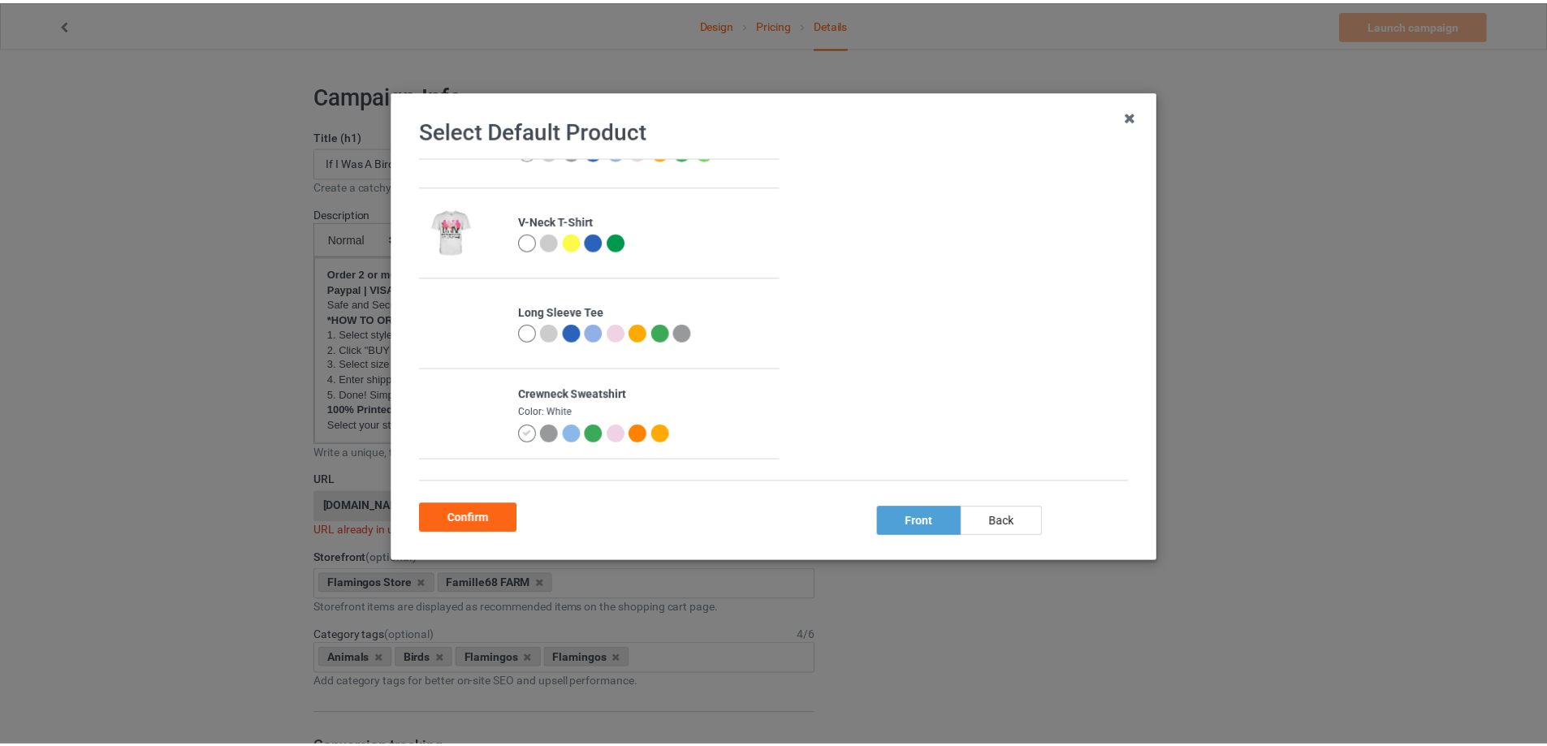
scroll to position [325, 0]
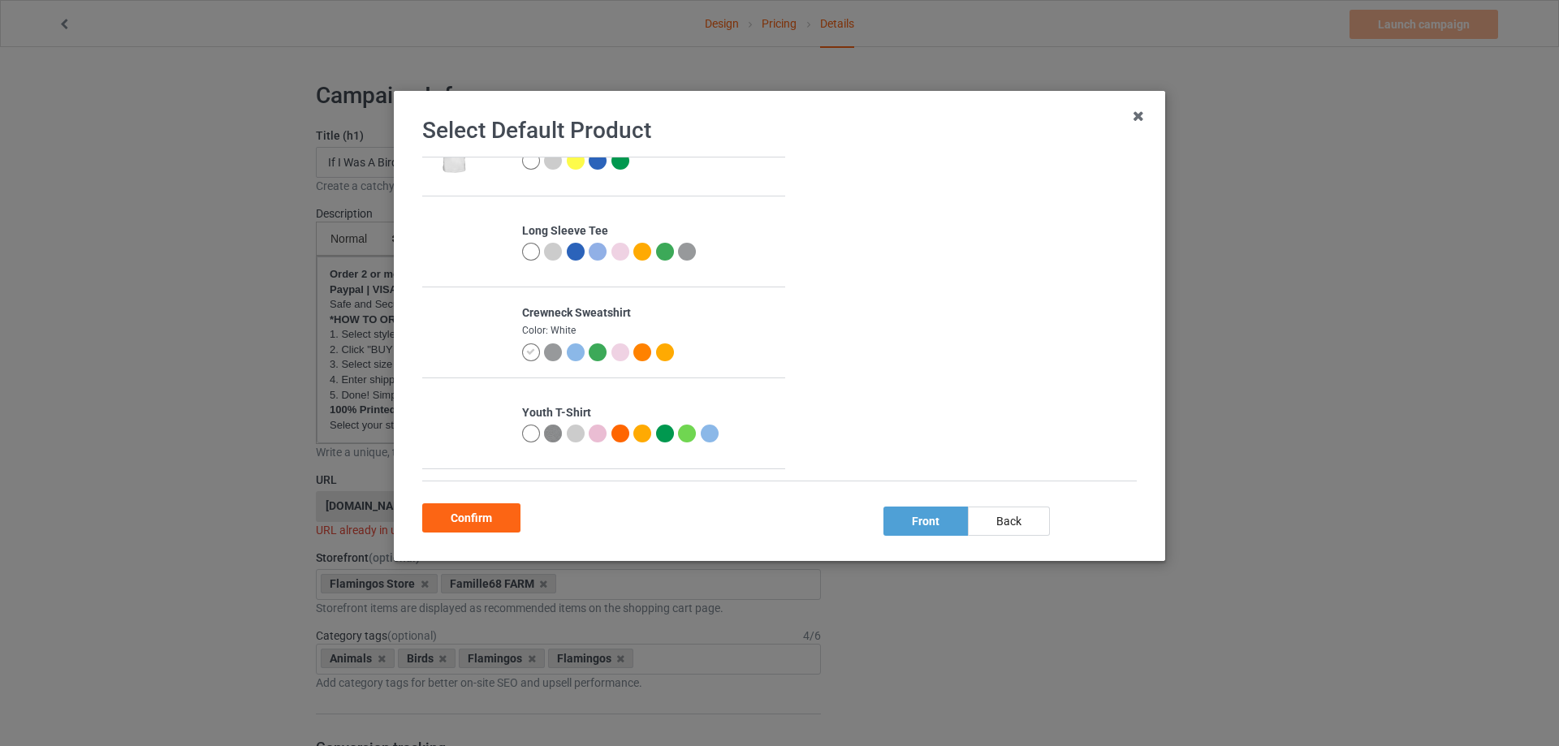
click at [622, 352] on div at bounding box center [621, 353] width 18 height 18
click at [491, 519] on div "Confirm" at bounding box center [471, 518] width 98 height 29
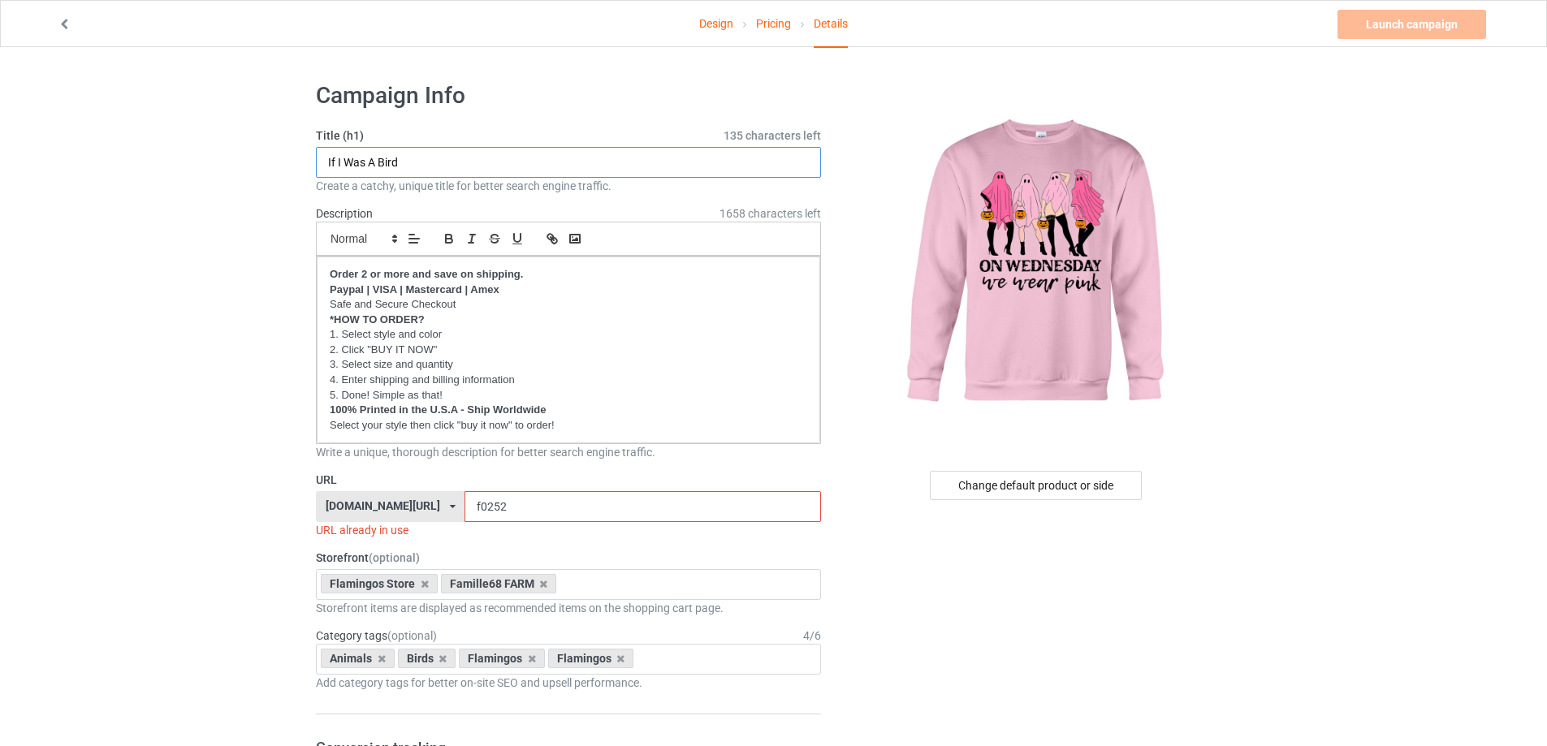
drag, startPoint x: 364, startPoint y: 160, endPoint x: 257, endPoint y: 166, distance: 106.6
type input "[DATE] We Wear Pink"
click at [484, 502] on input "f0252" at bounding box center [643, 506] width 356 height 31
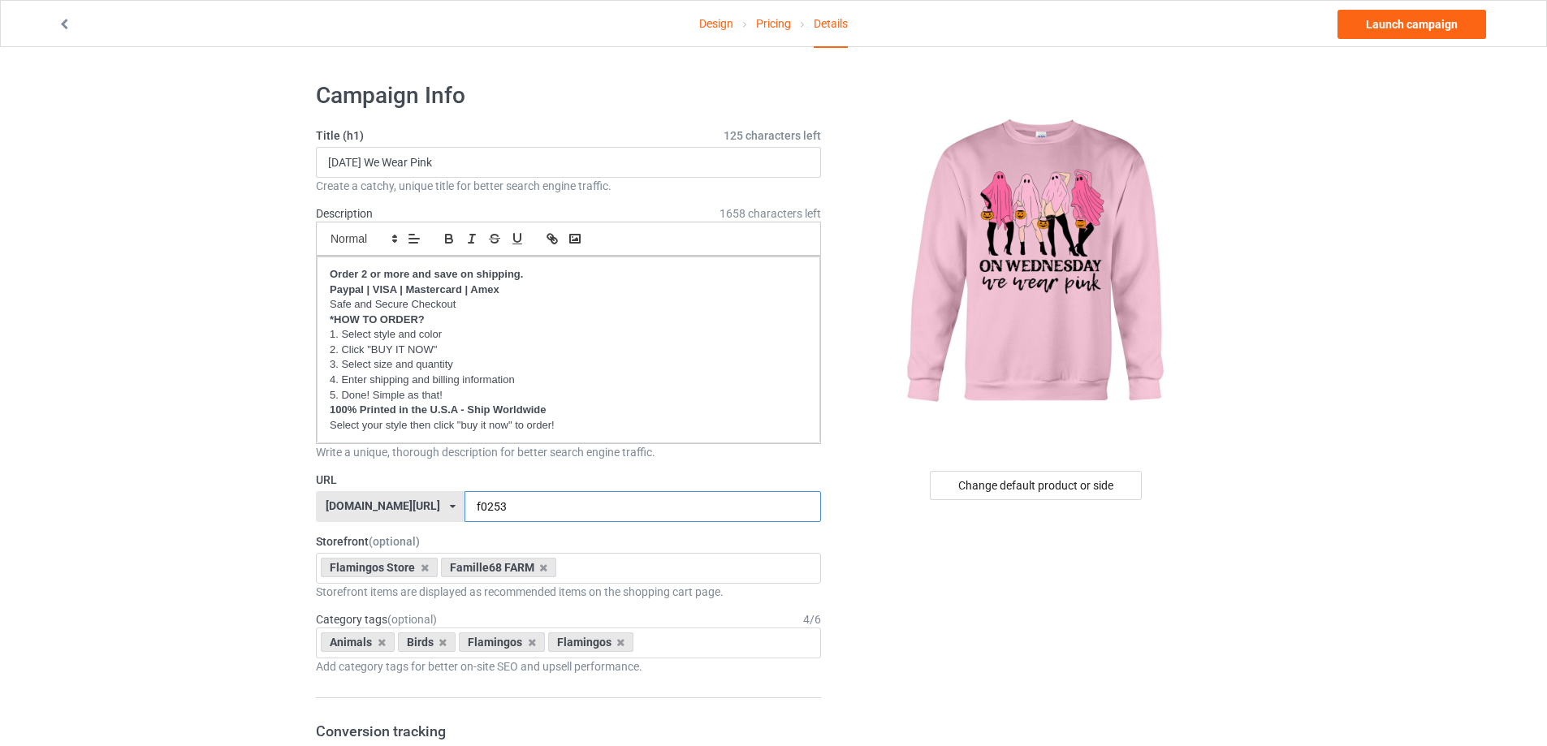
type input "f0253"
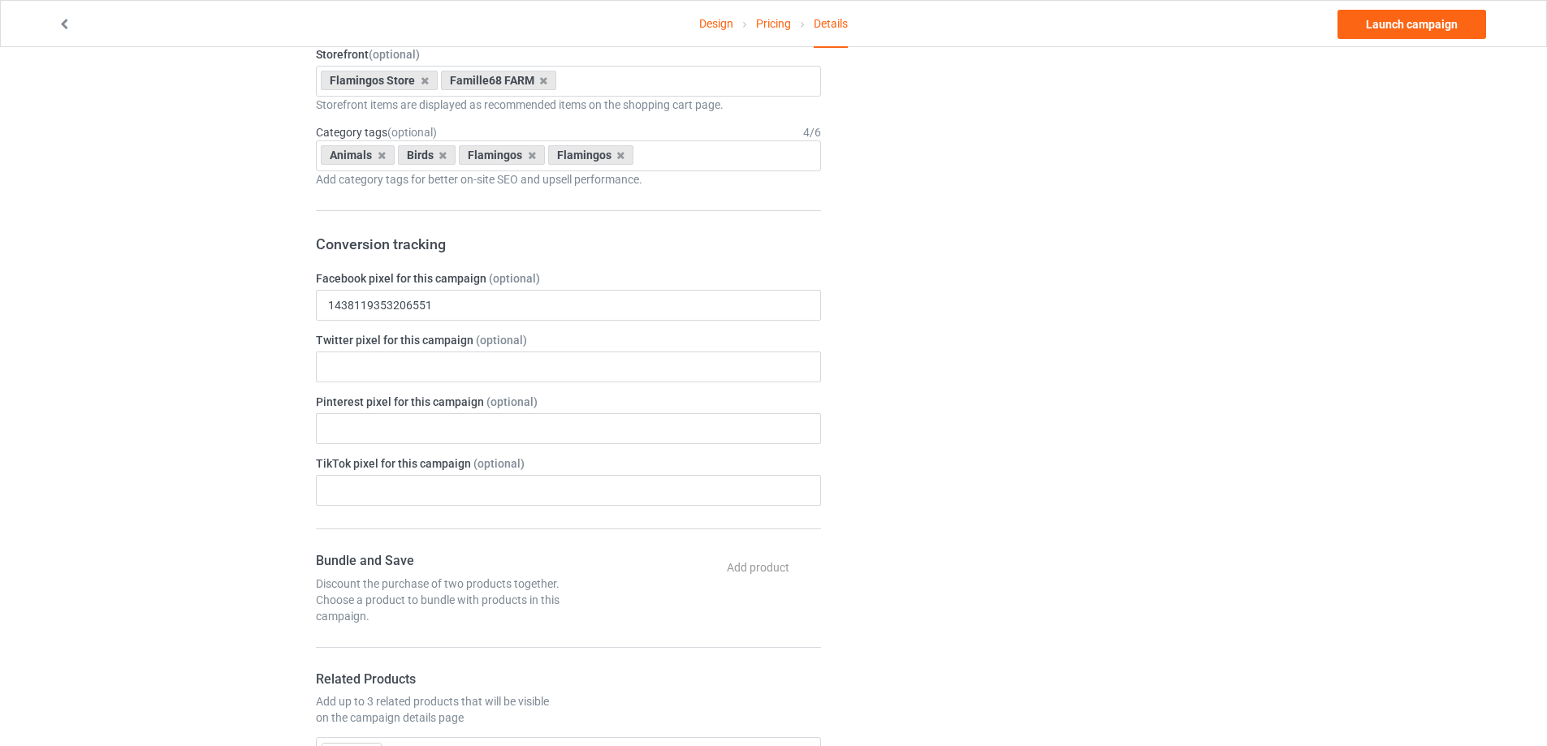
scroll to position [893, 0]
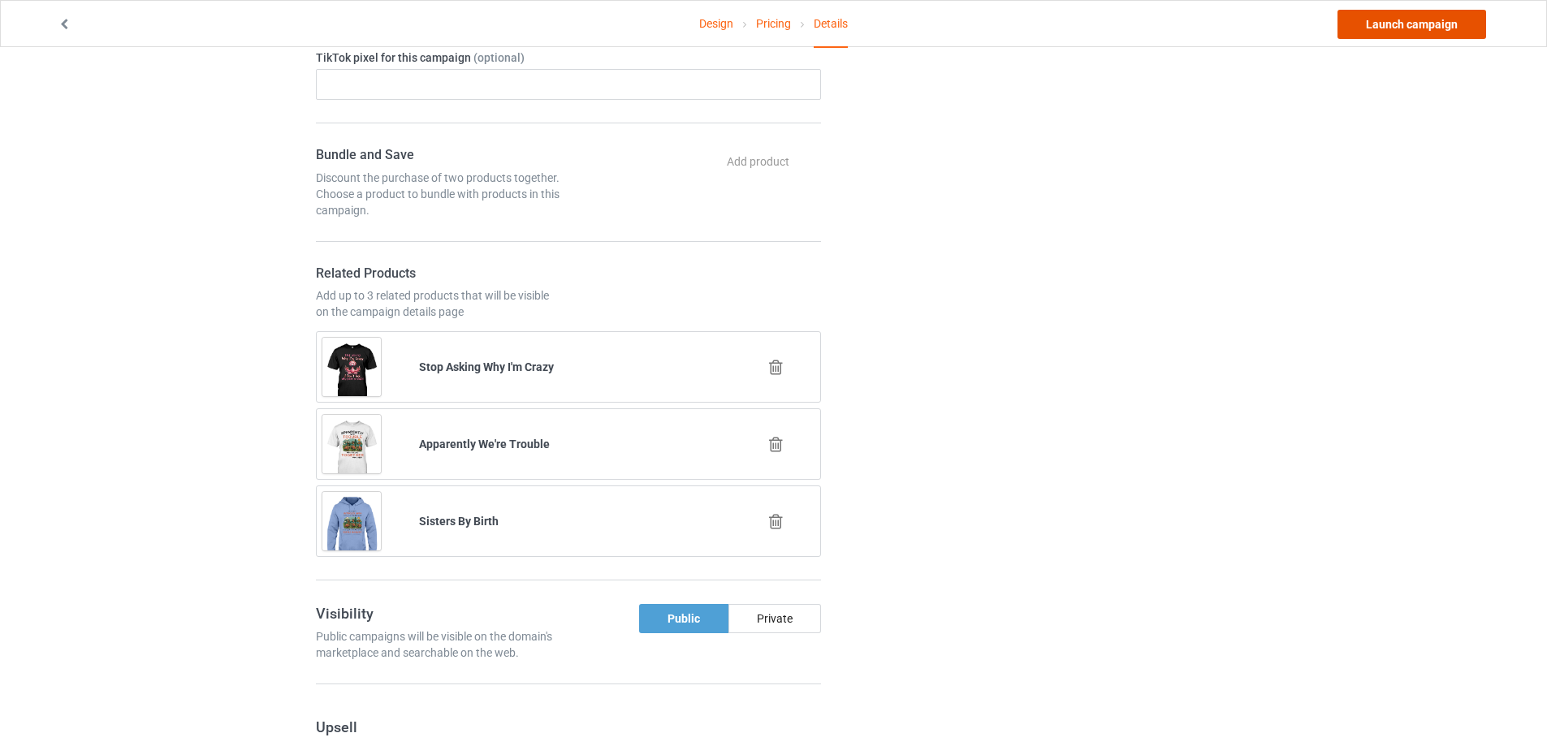
click at [1446, 24] on link "Launch campaign" at bounding box center [1412, 24] width 149 height 29
